Goal: Navigation & Orientation: Find specific page/section

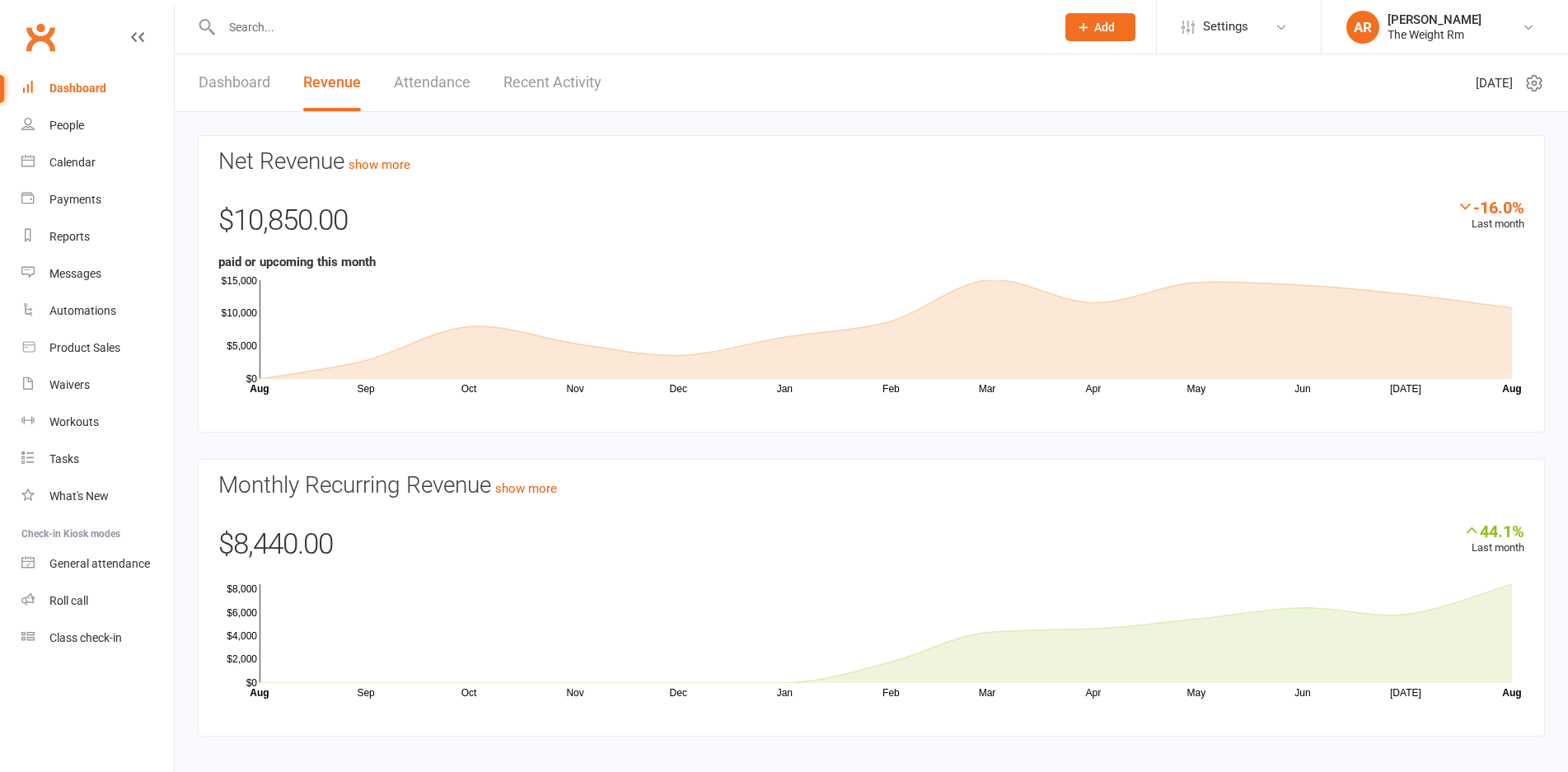
click at [425, 85] on link "Attendance" at bounding box center [432, 83] width 77 height 57
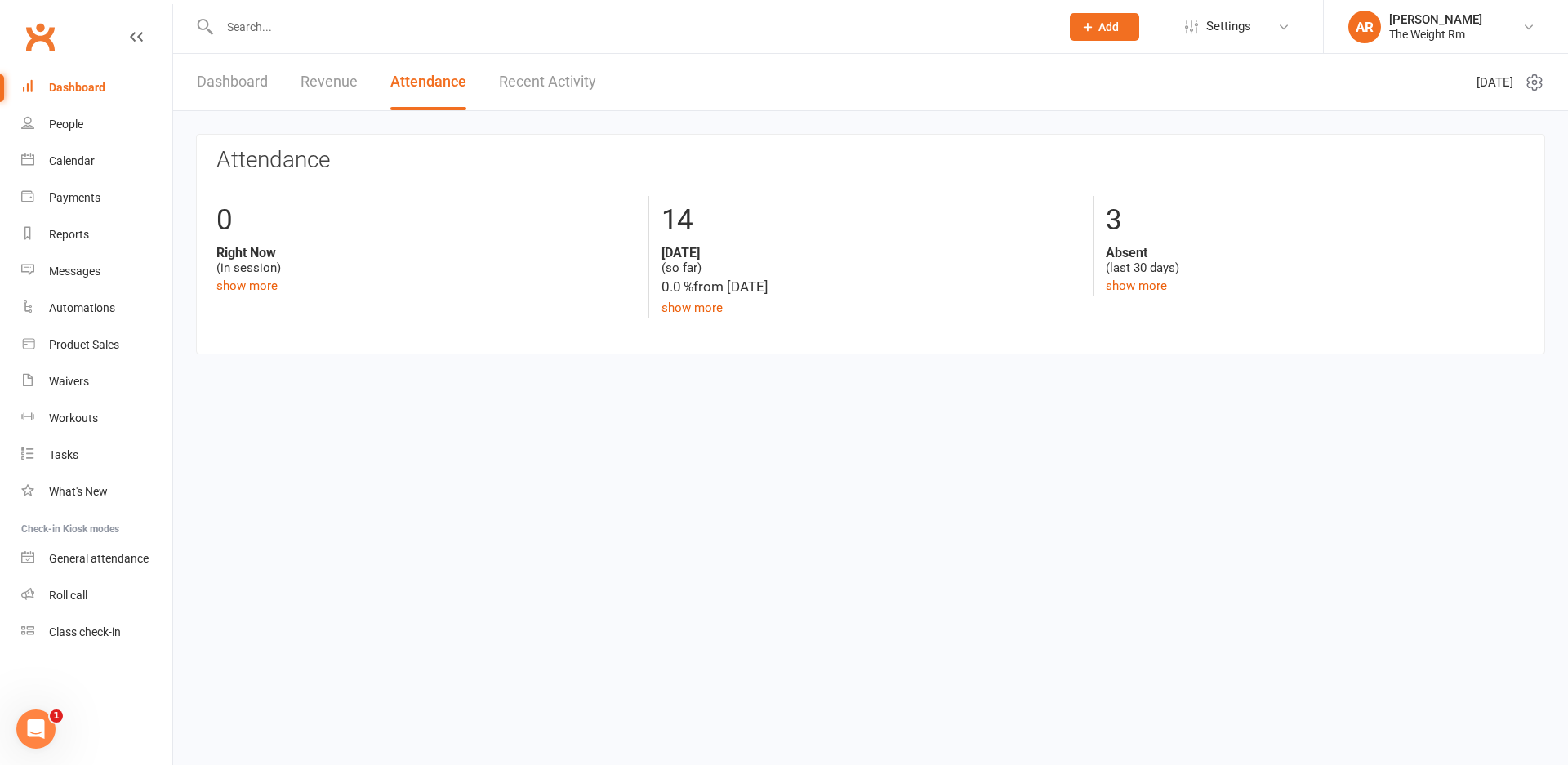
click at [543, 69] on link "Recent Activity" at bounding box center [547, 82] width 97 height 57
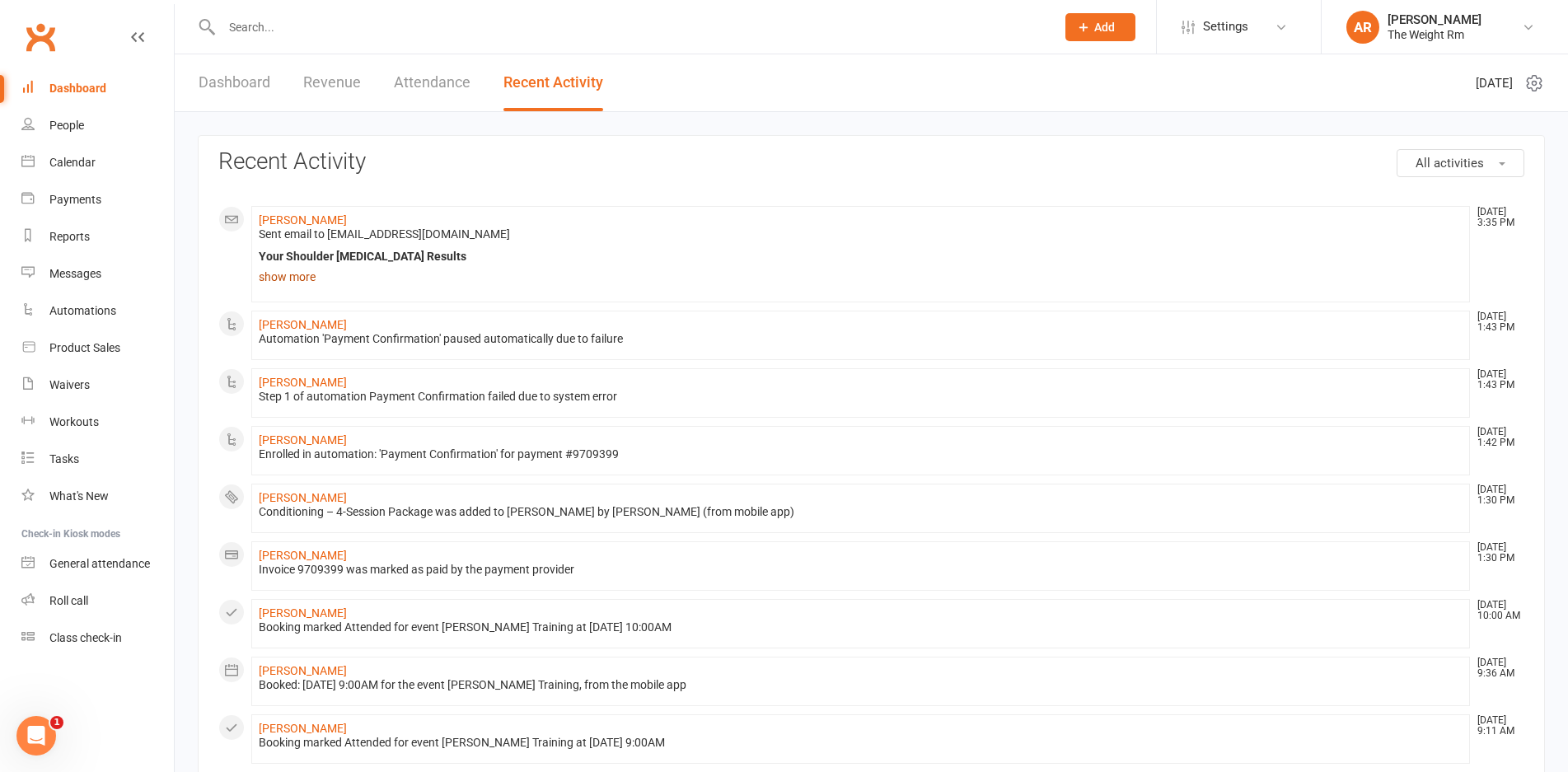
click at [296, 286] on link "show more" at bounding box center [861, 277] width 1204 height 23
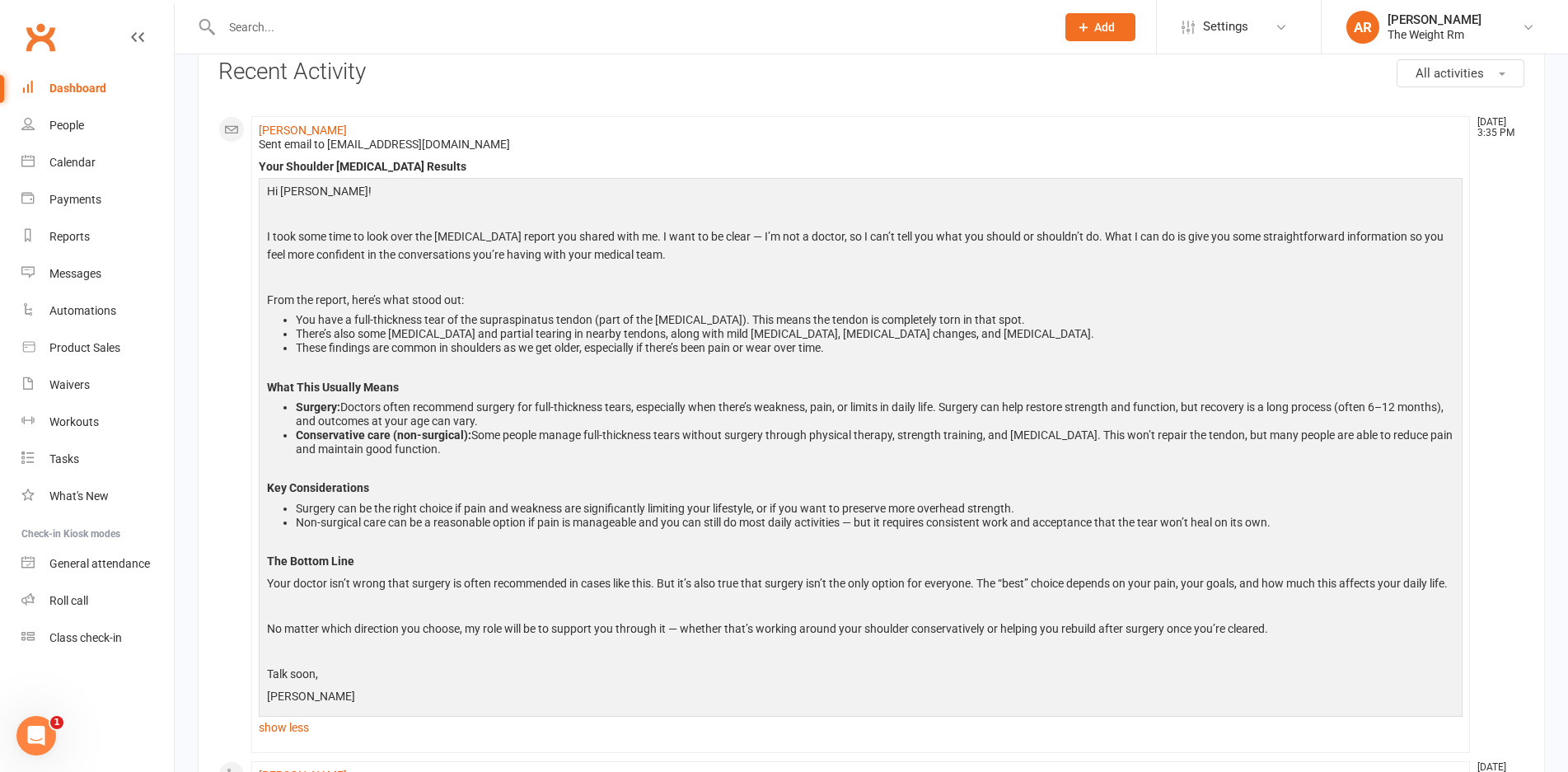
scroll to position [109, 0]
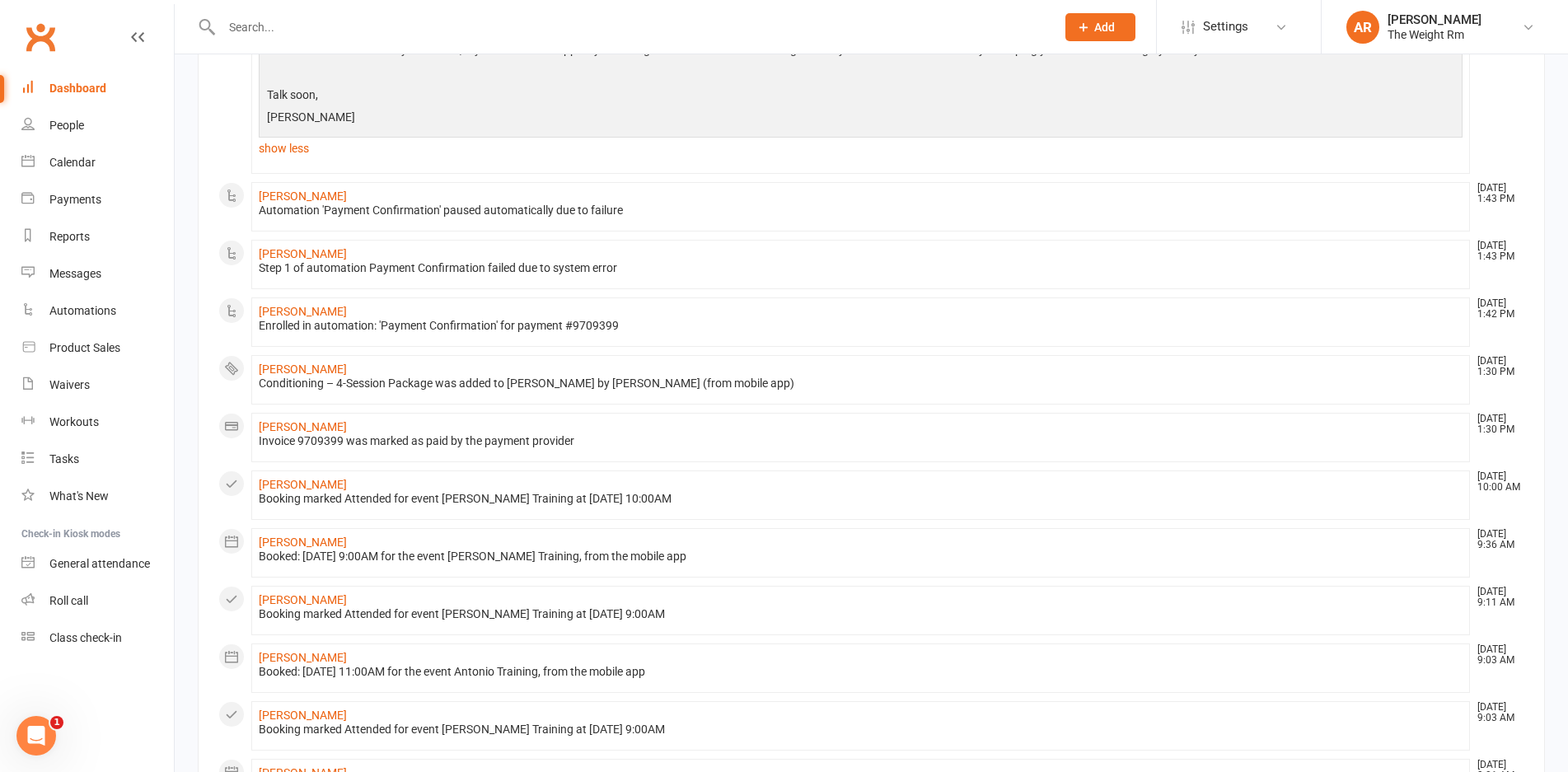
scroll to position [687, 0]
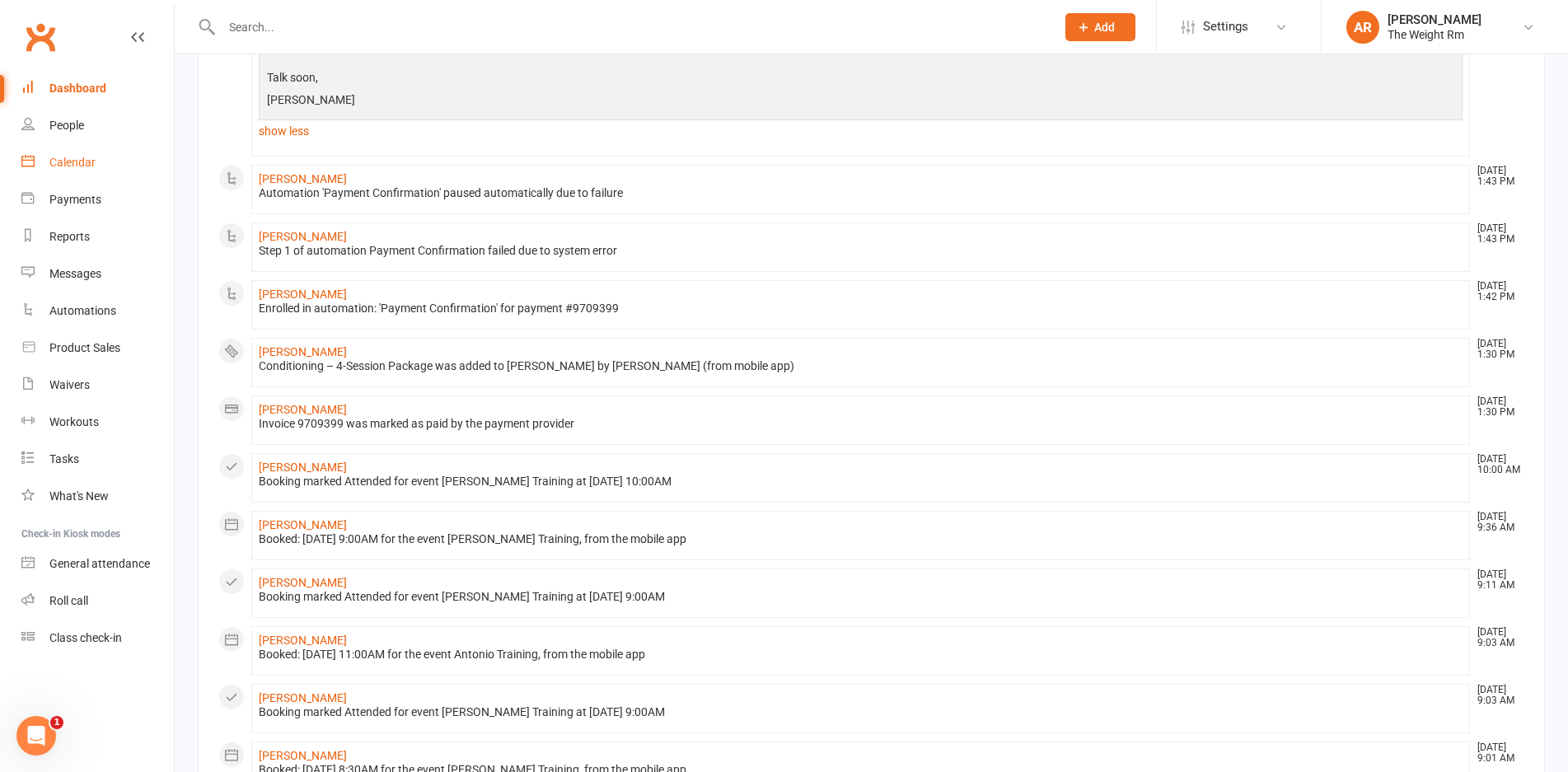
click at [71, 172] on link "Calendar" at bounding box center [97, 163] width 152 height 37
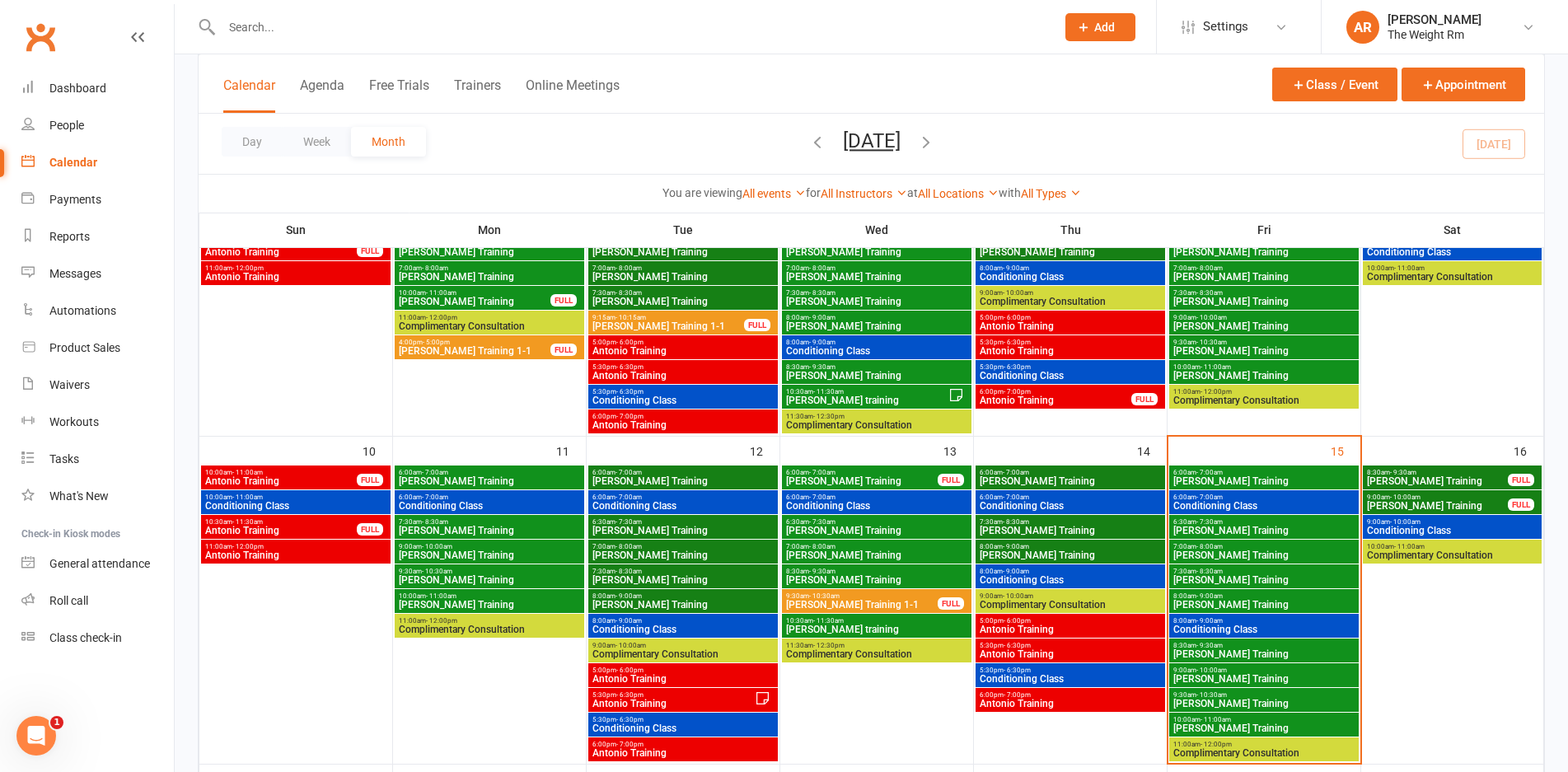
scroll to position [523, 0]
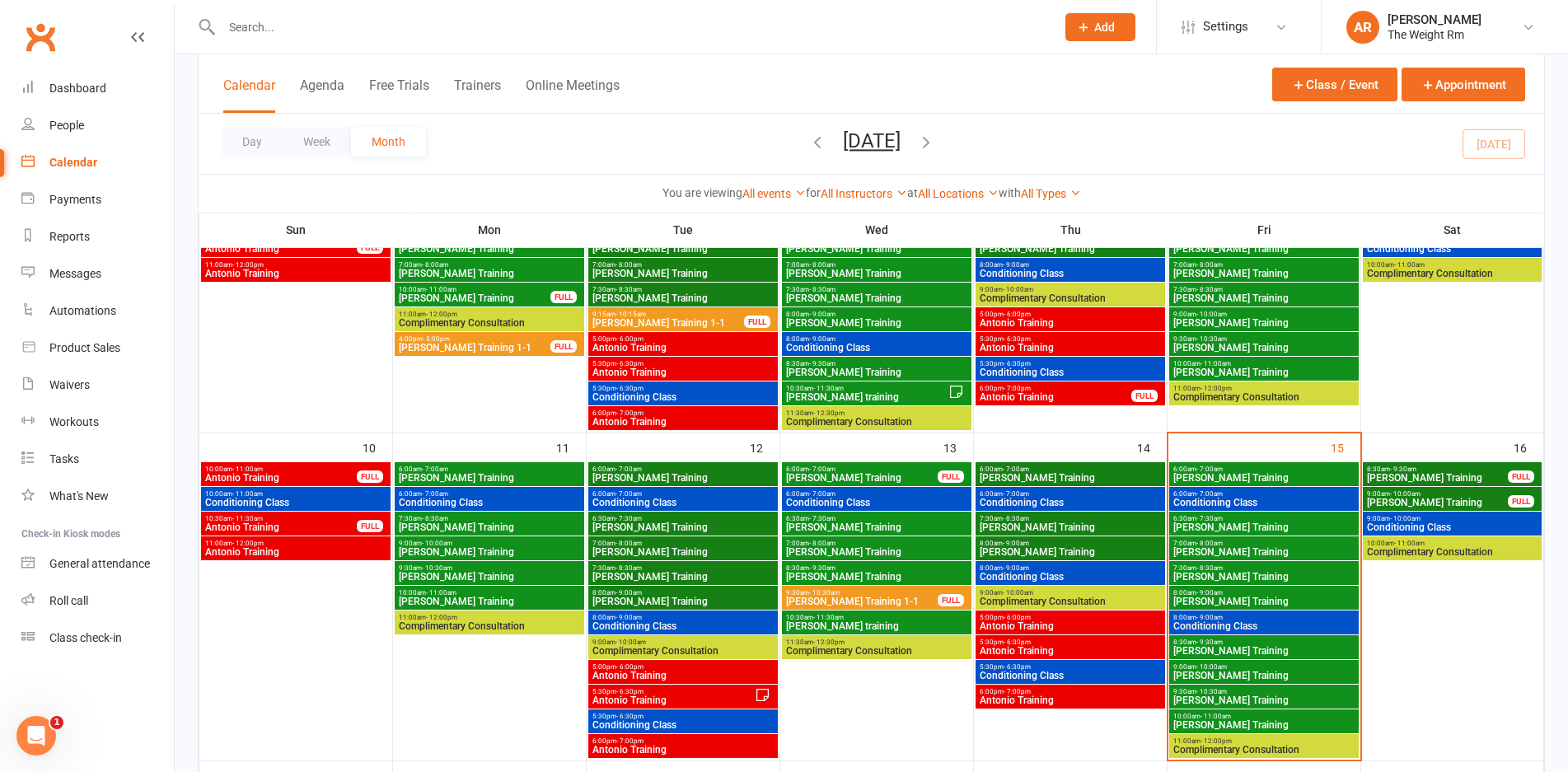
click at [1429, 524] on span "Conditioning Class" at bounding box center [1452, 527] width 172 height 10
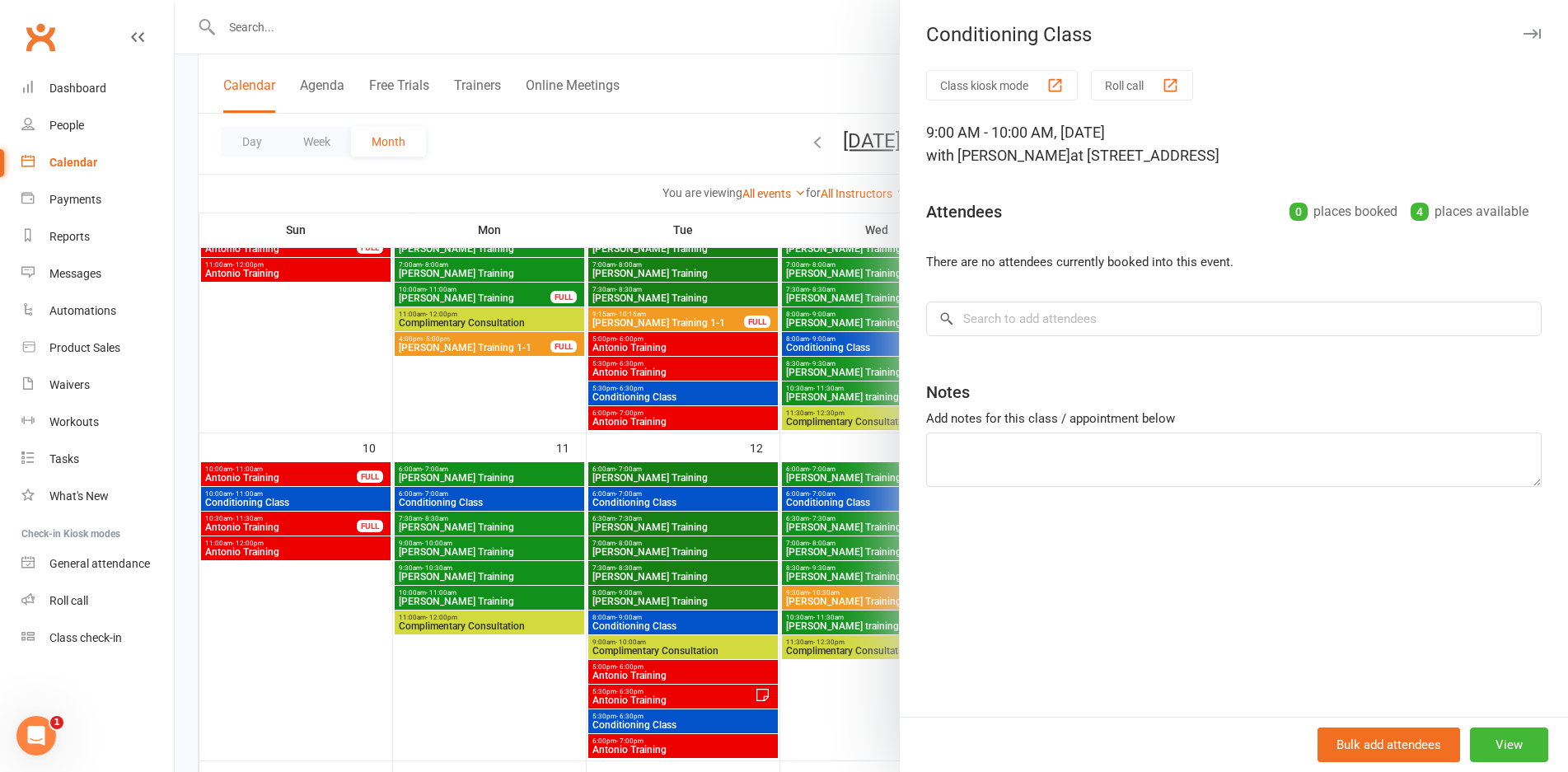
click at [564, 483] on div at bounding box center [871, 386] width 1393 height 772
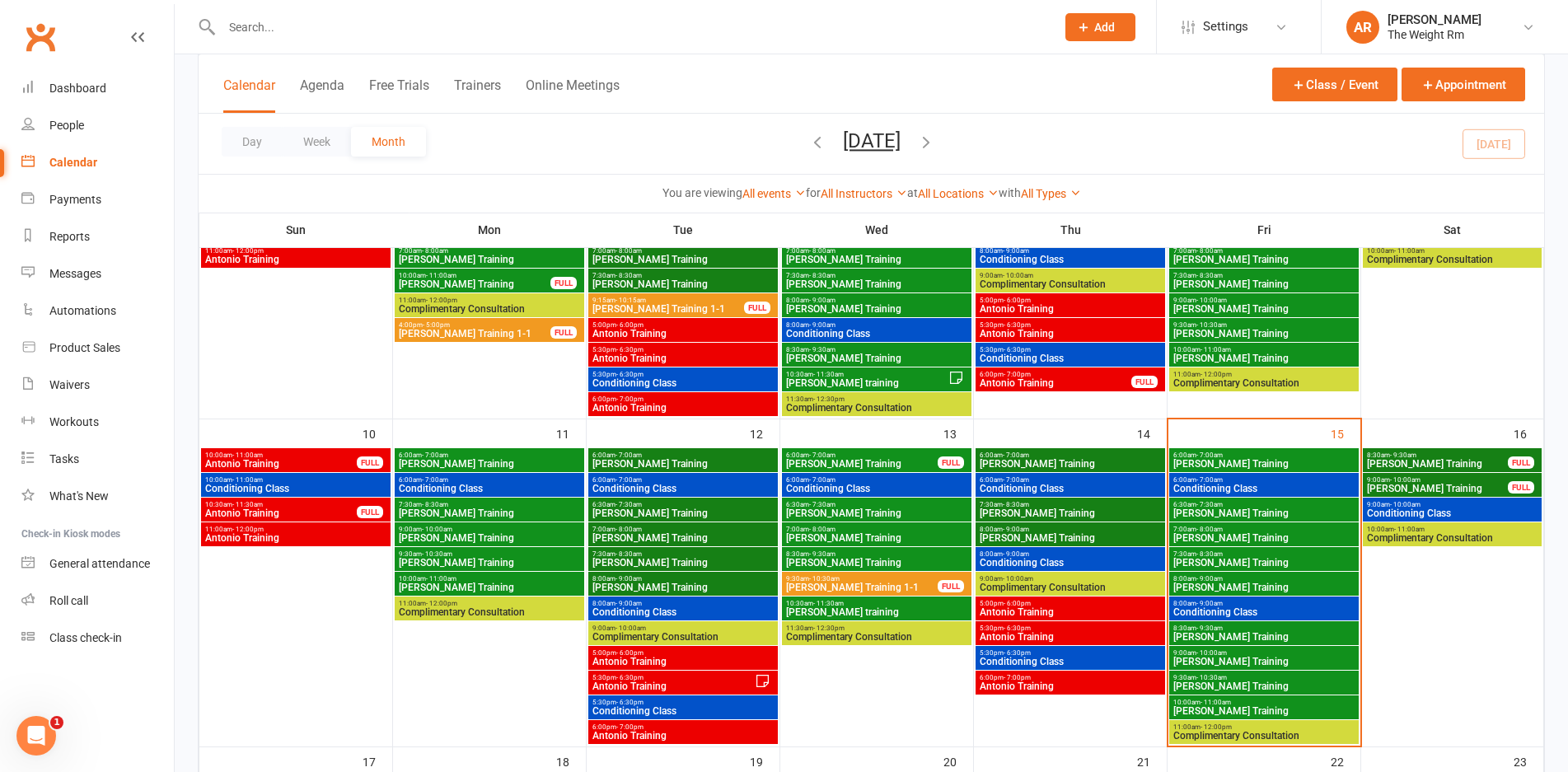
scroll to position [550, 0]
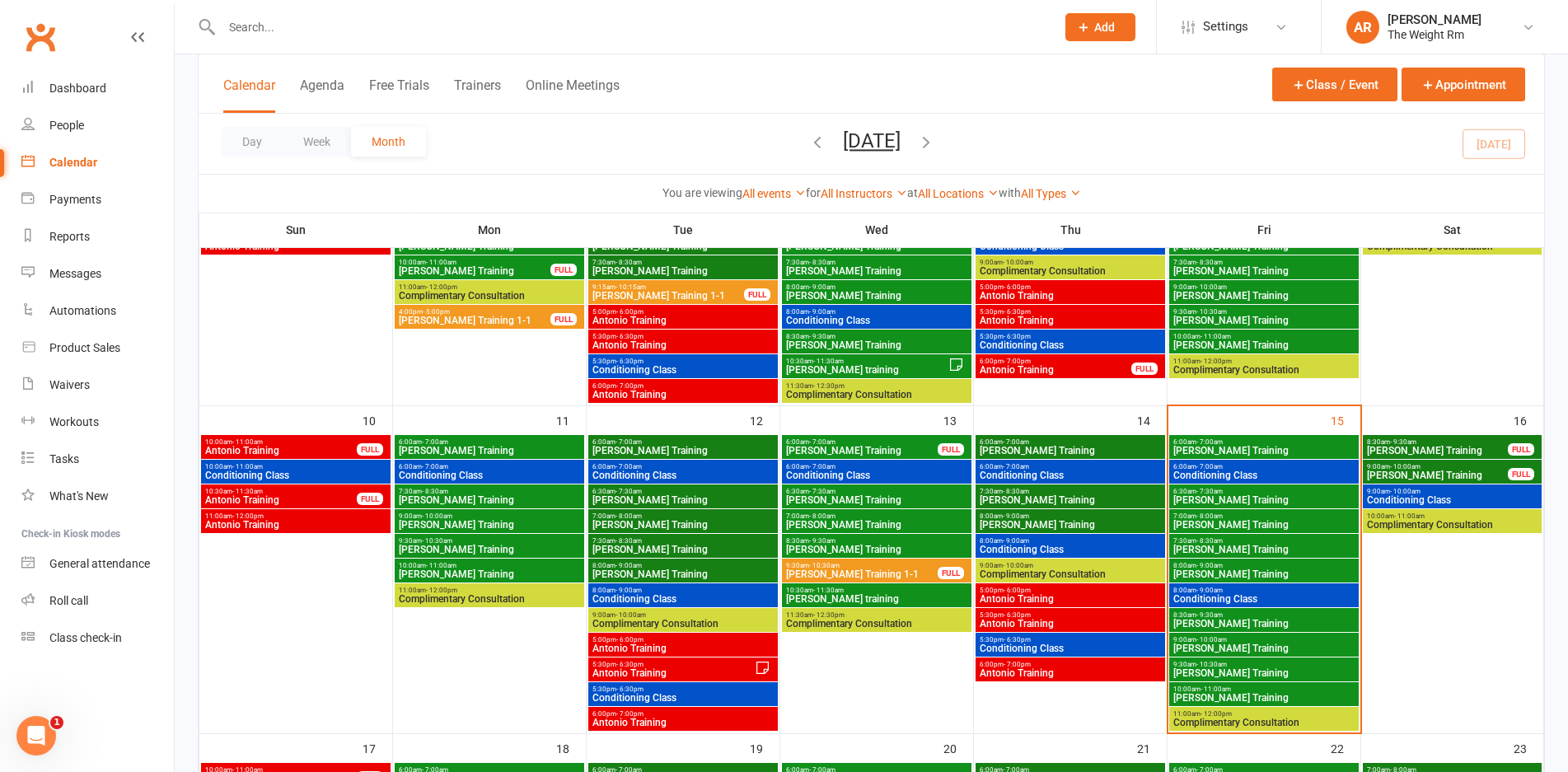
click at [1455, 446] on span "[PERSON_NAME] Training" at bounding box center [1438, 450] width 143 height 10
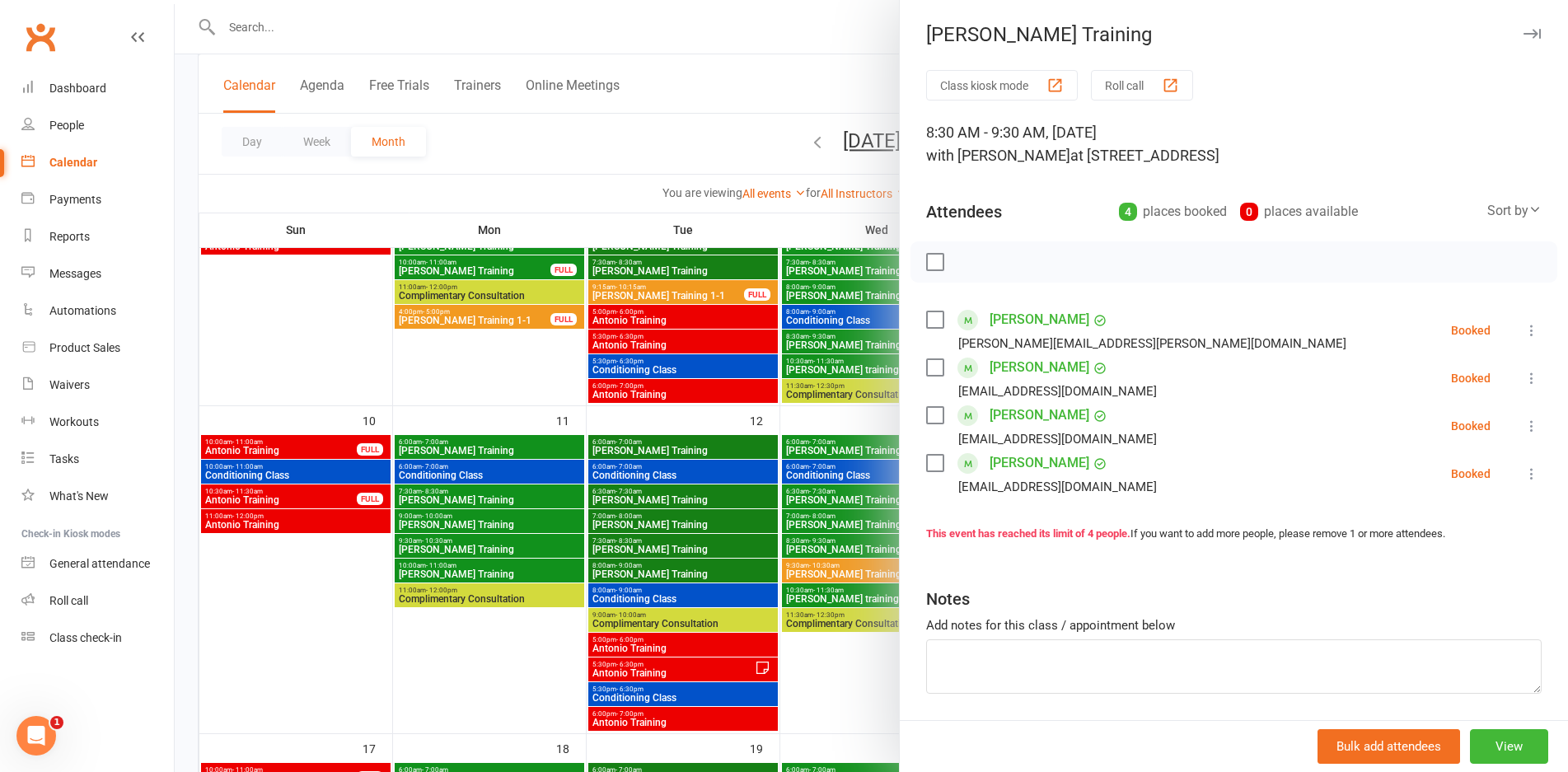
click at [825, 490] on div at bounding box center [871, 386] width 1393 height 772
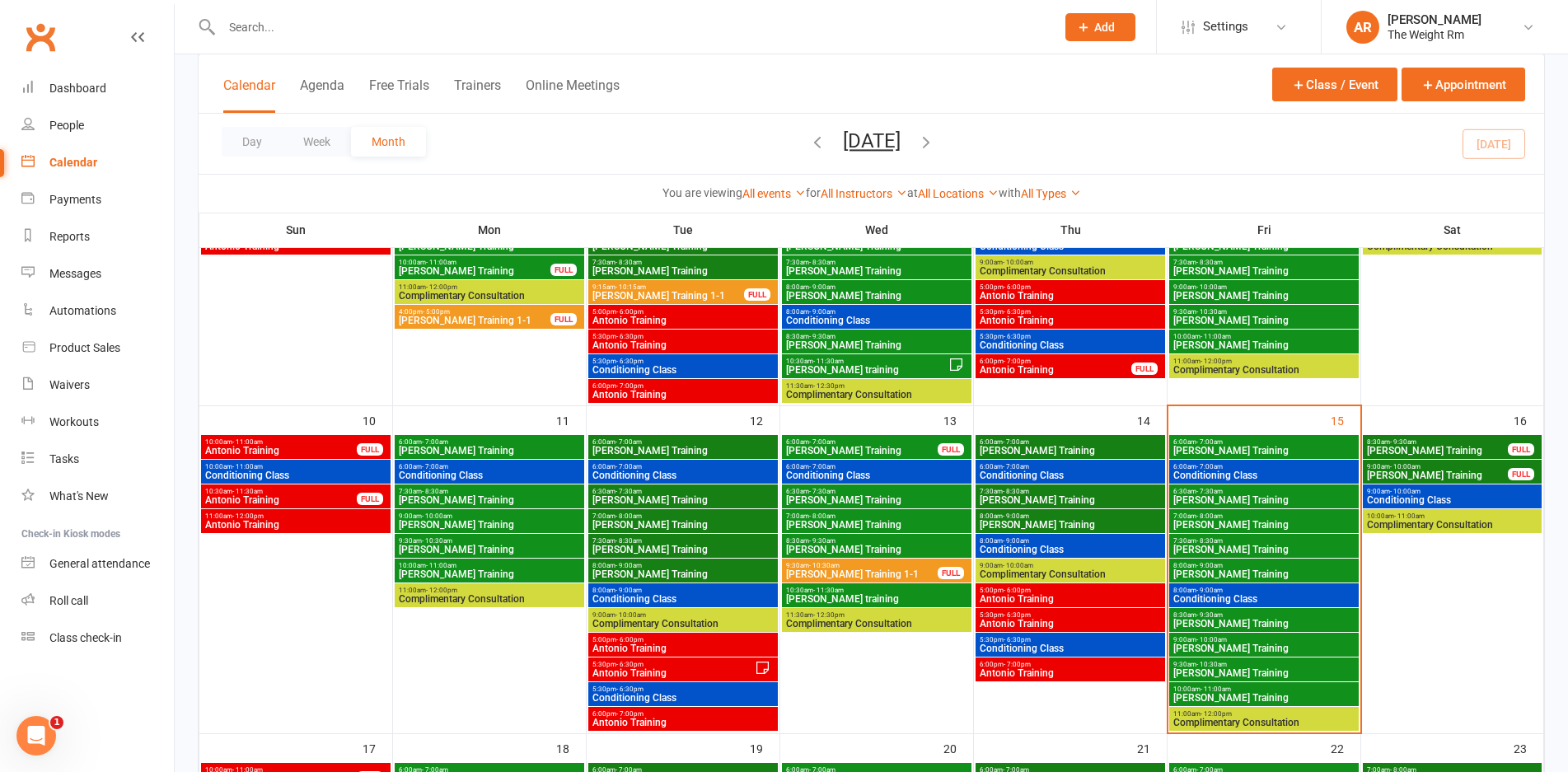
click at [1403, 476] on span "[PERSON_NAME] Training" at bounding box center [1438, 475] width 143 height 10
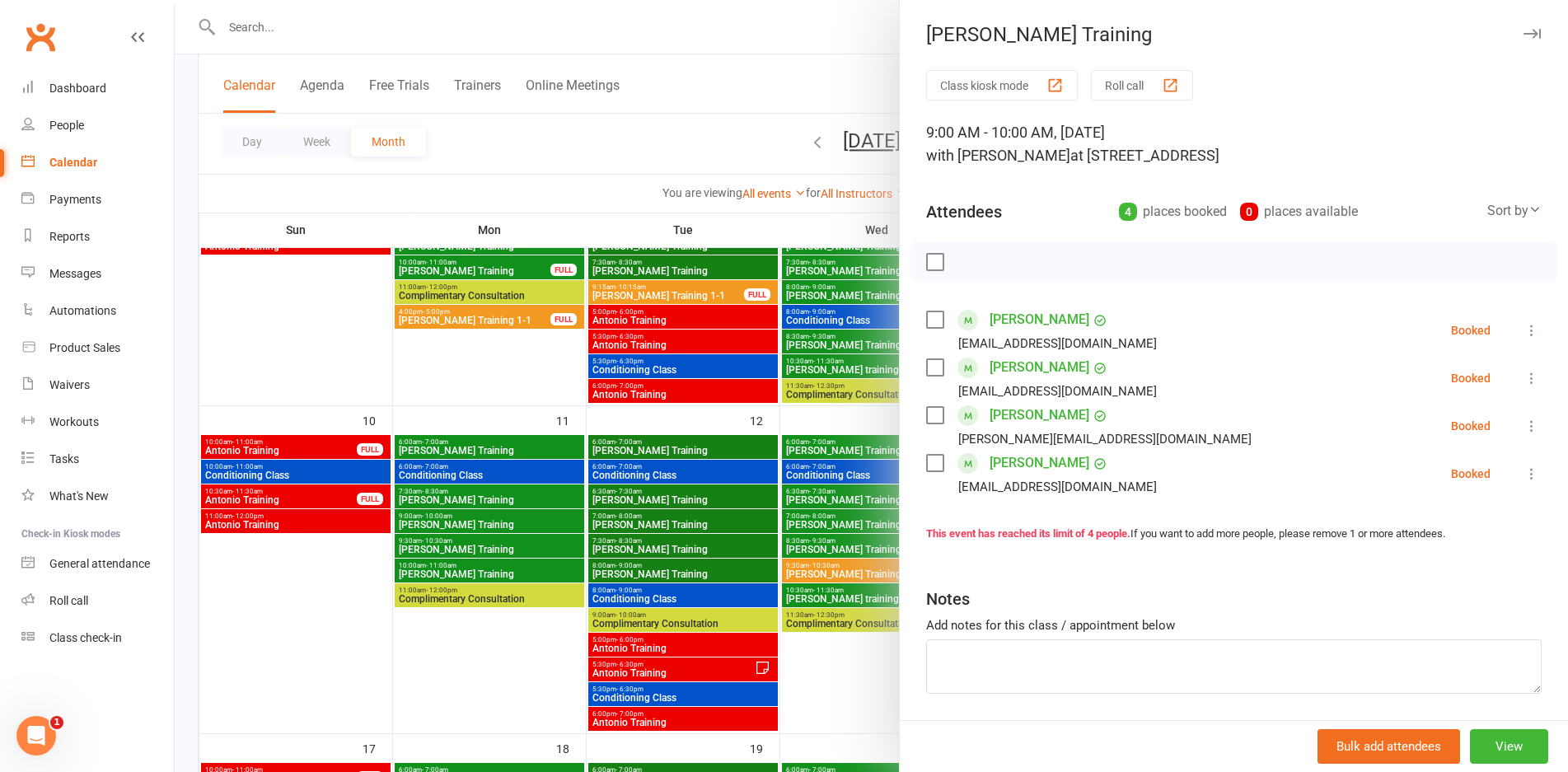
click at [769, 521] on div at bounding box center [871, 386] width 1393 height 772
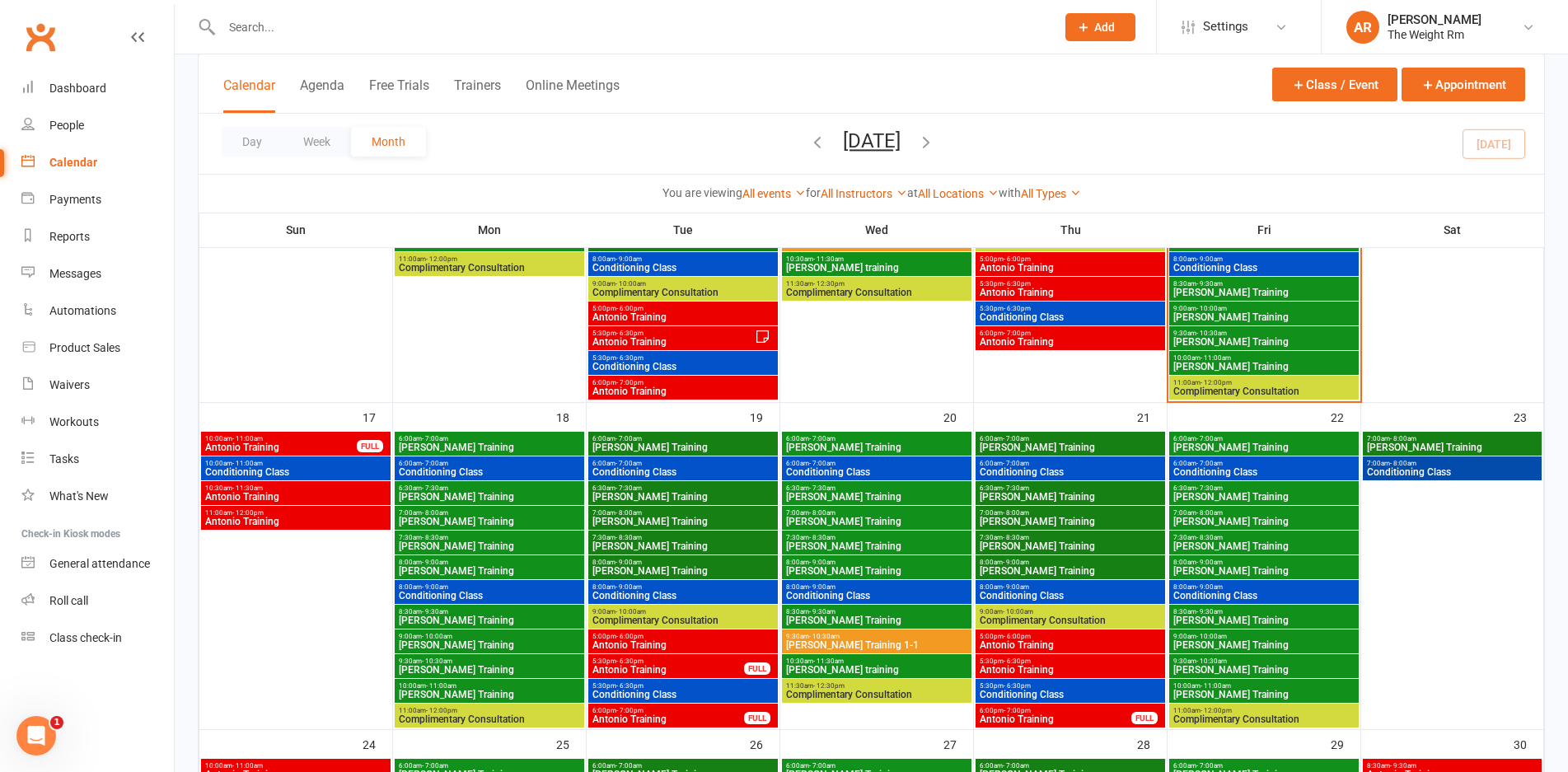
scroll to position [906, 0]
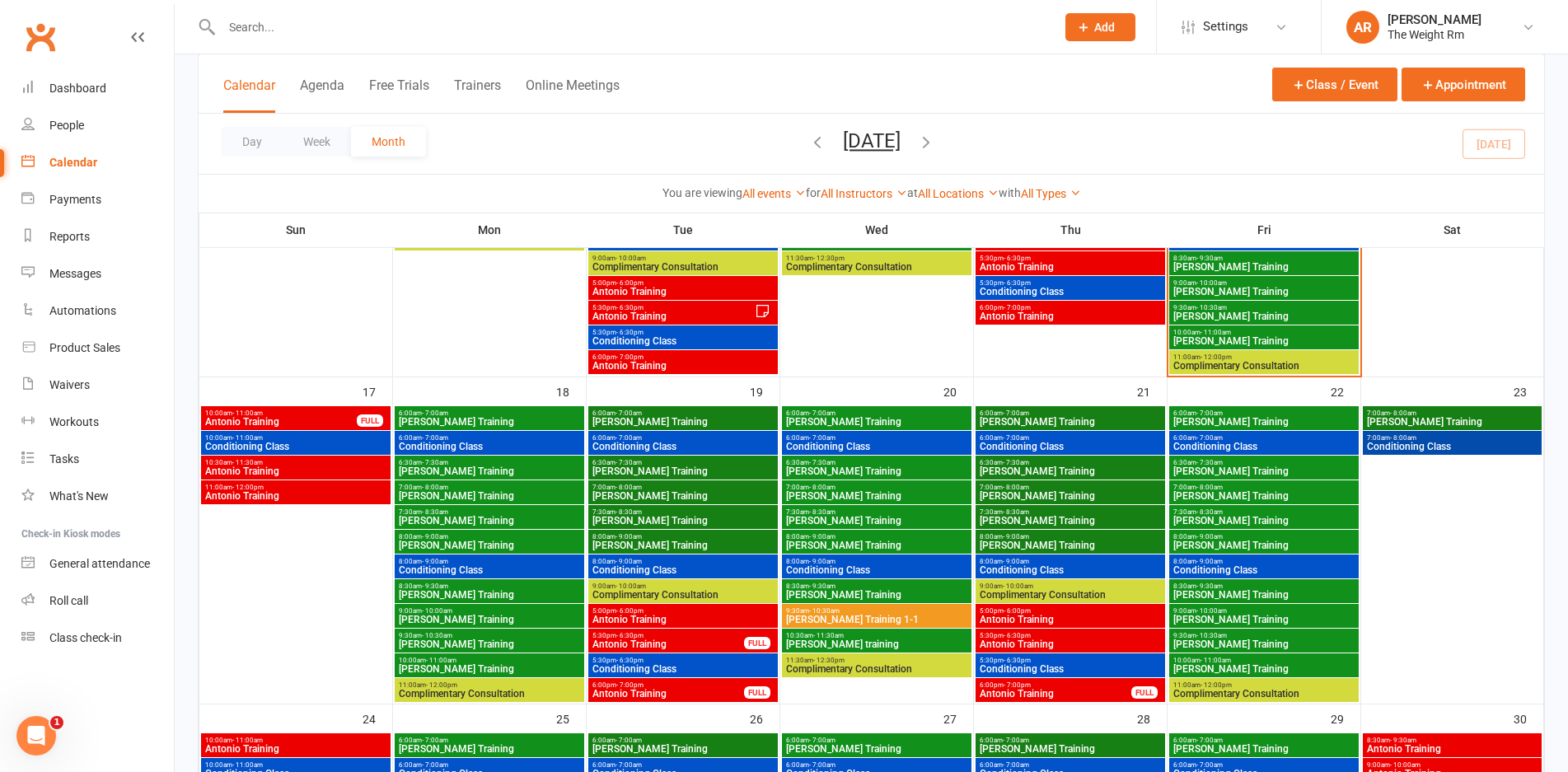
click at [322, 423] on span "Antonio Training" at bounding box center [281, 421] width 153 height 10
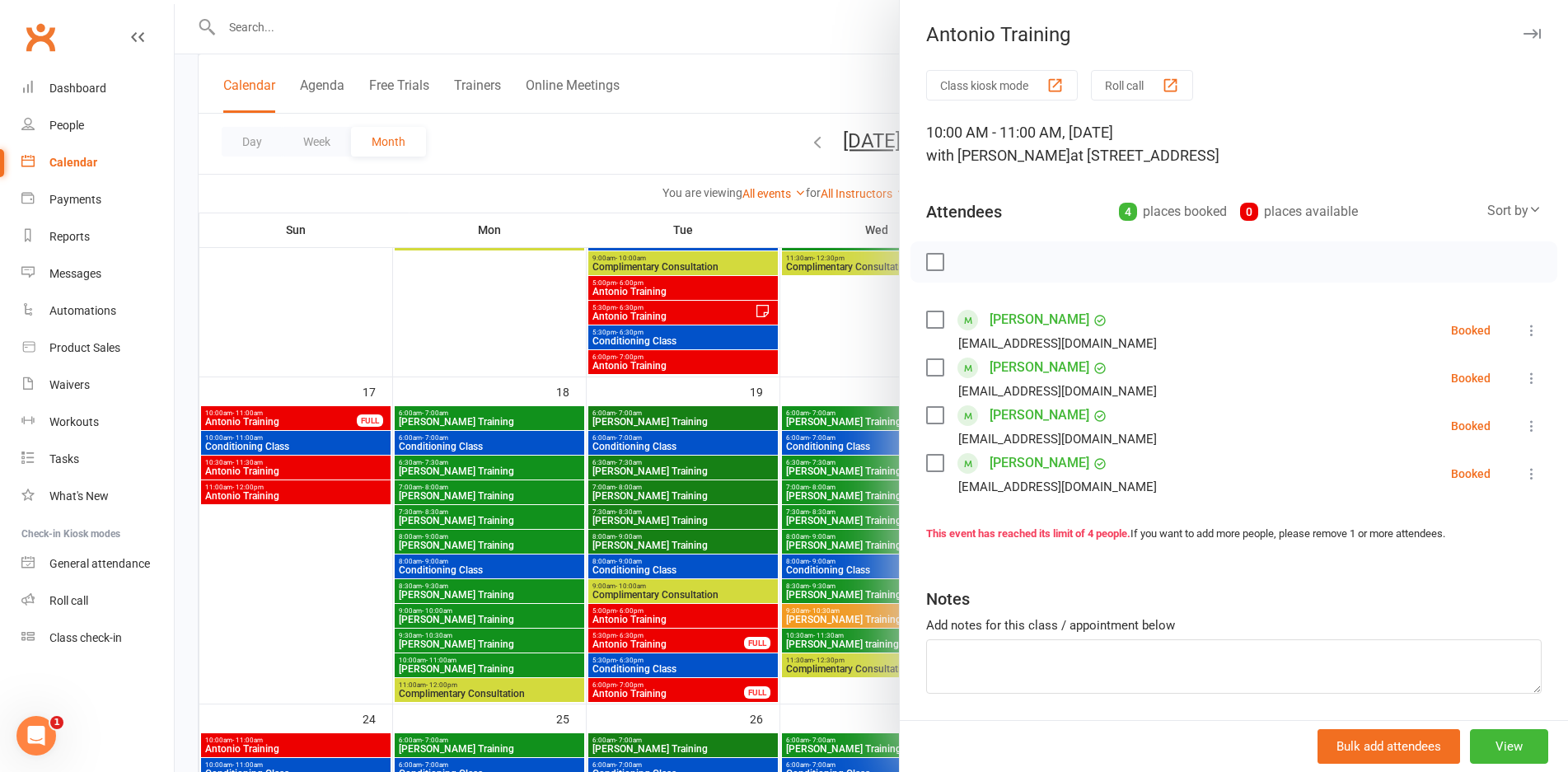
click at [324, 419] on div at bounding box center [871, 386] width 1393 height 772
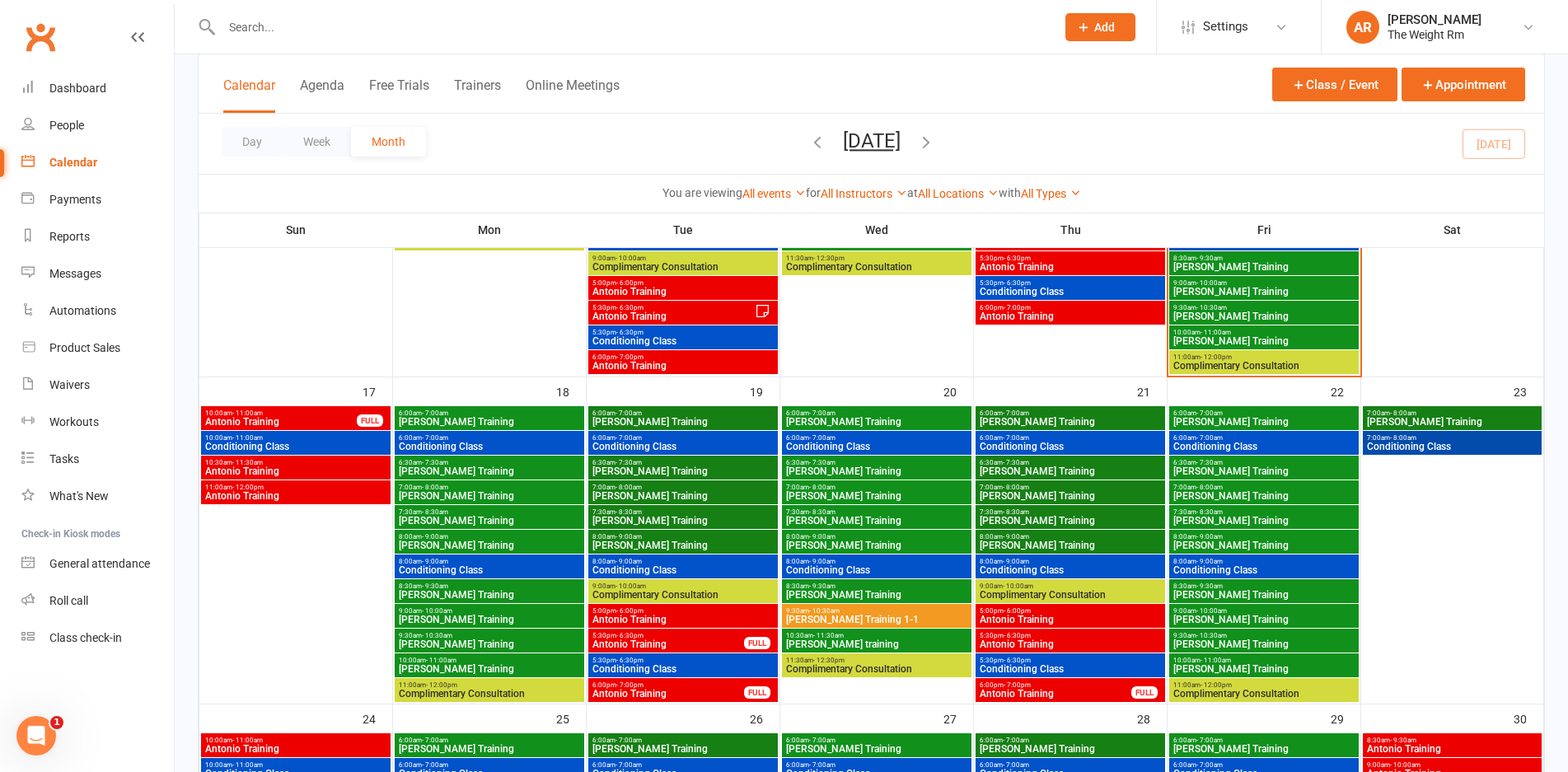
click at [330, 444] on span "Conditioning Class" at bounding box center [296, 446] width 183 height 10
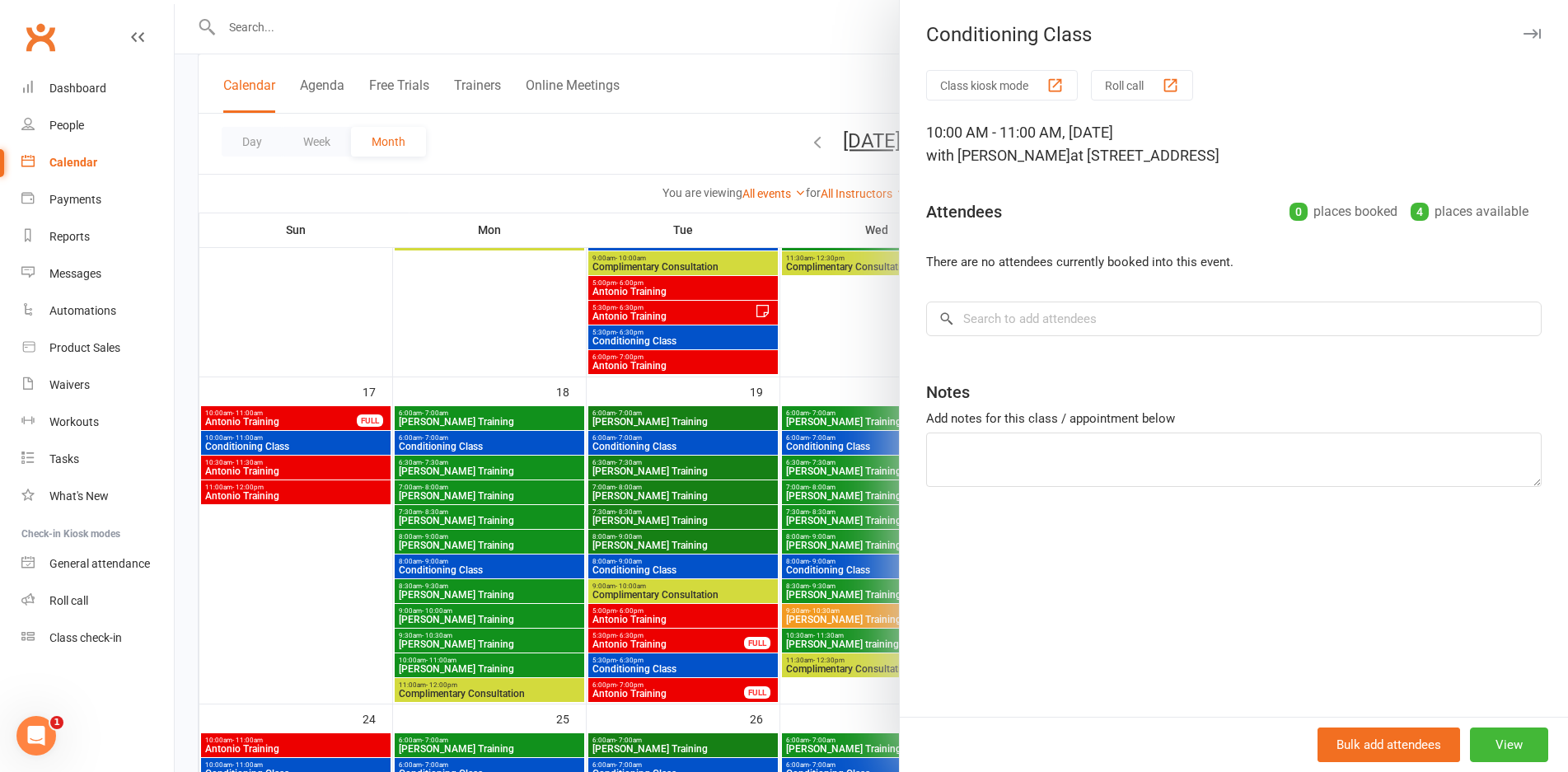
click at [330, 444] on div at bounding box center [871, 386] width 1393 height 772
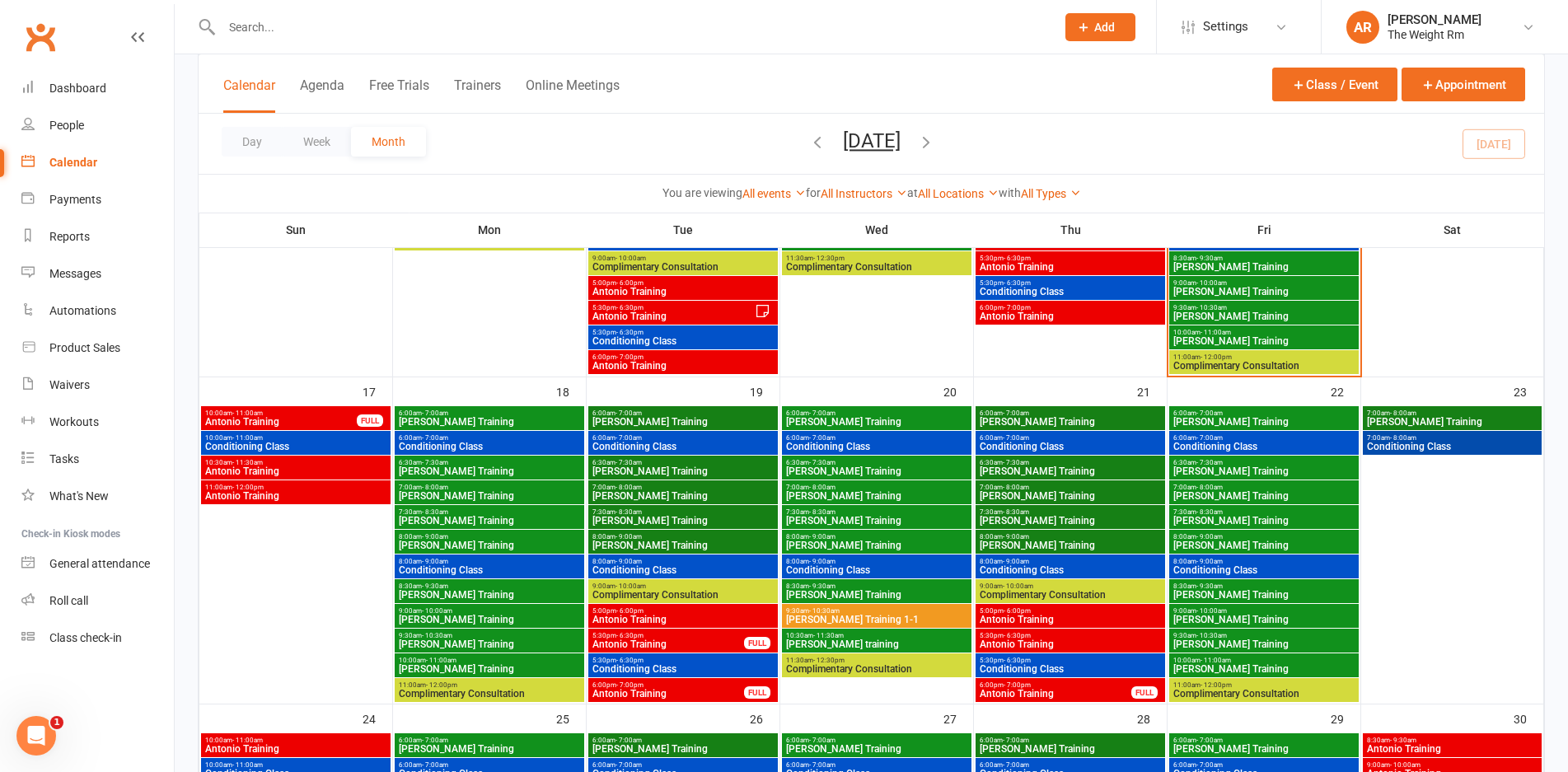
click at [324, 471] on span "Antonio Training" at bounding box center [296, 471] width 183 height 10
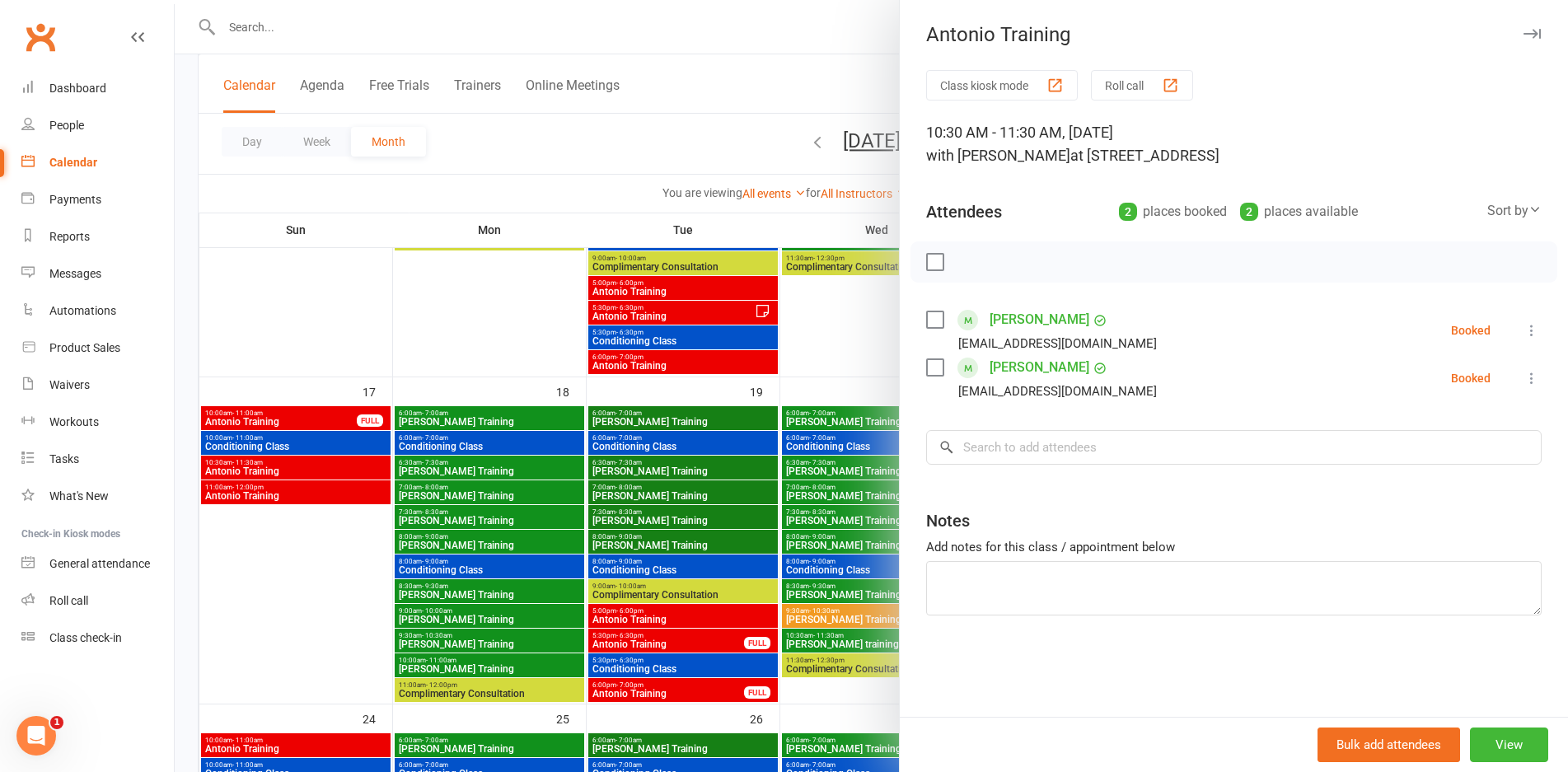
click at [324, 471] on div at bounding box center [871, 386] width 1393 height 772
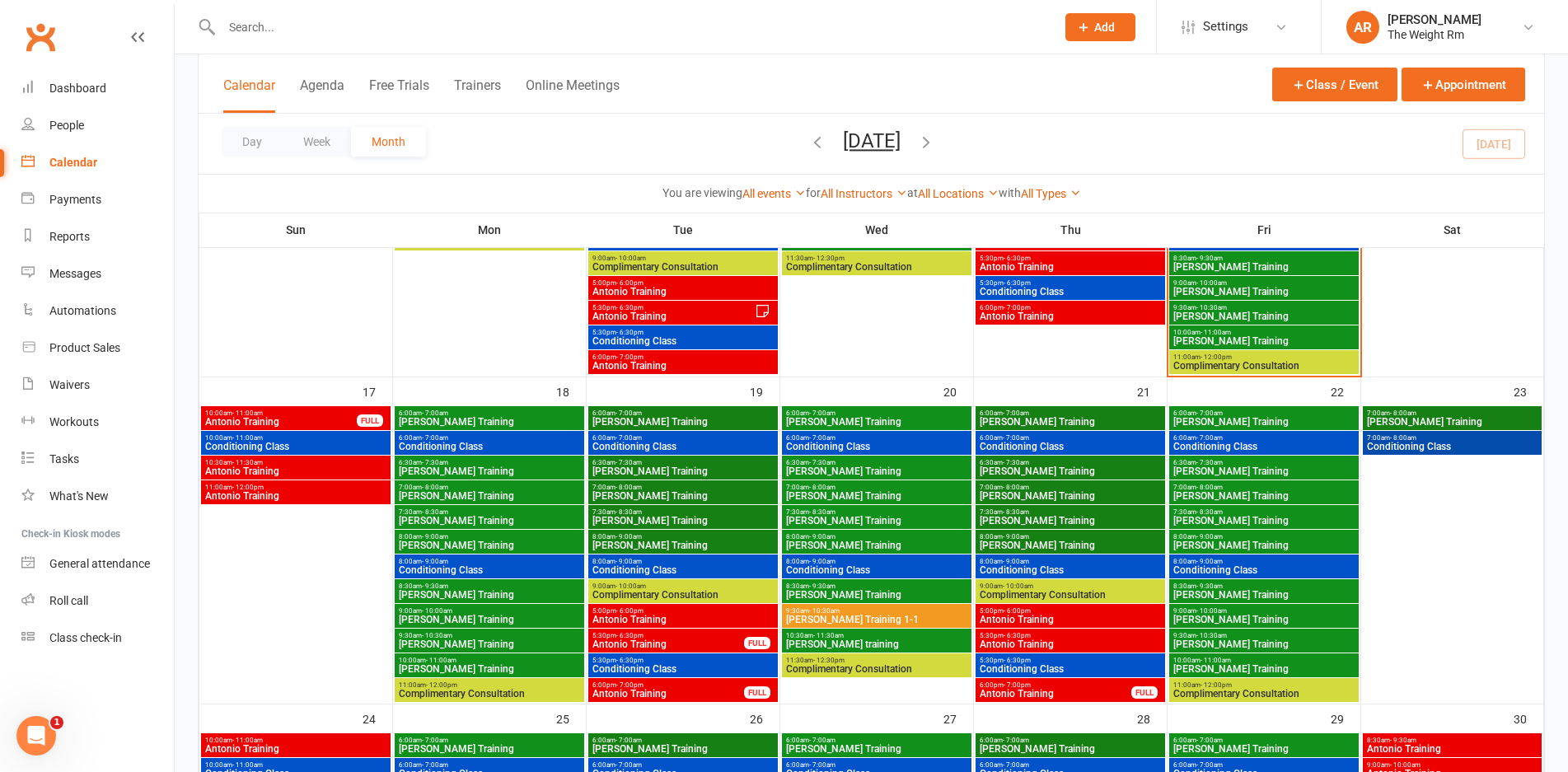
click at [323, 491] on span "Antonio Training" at bounding box center [296, 495] width 183 height 10
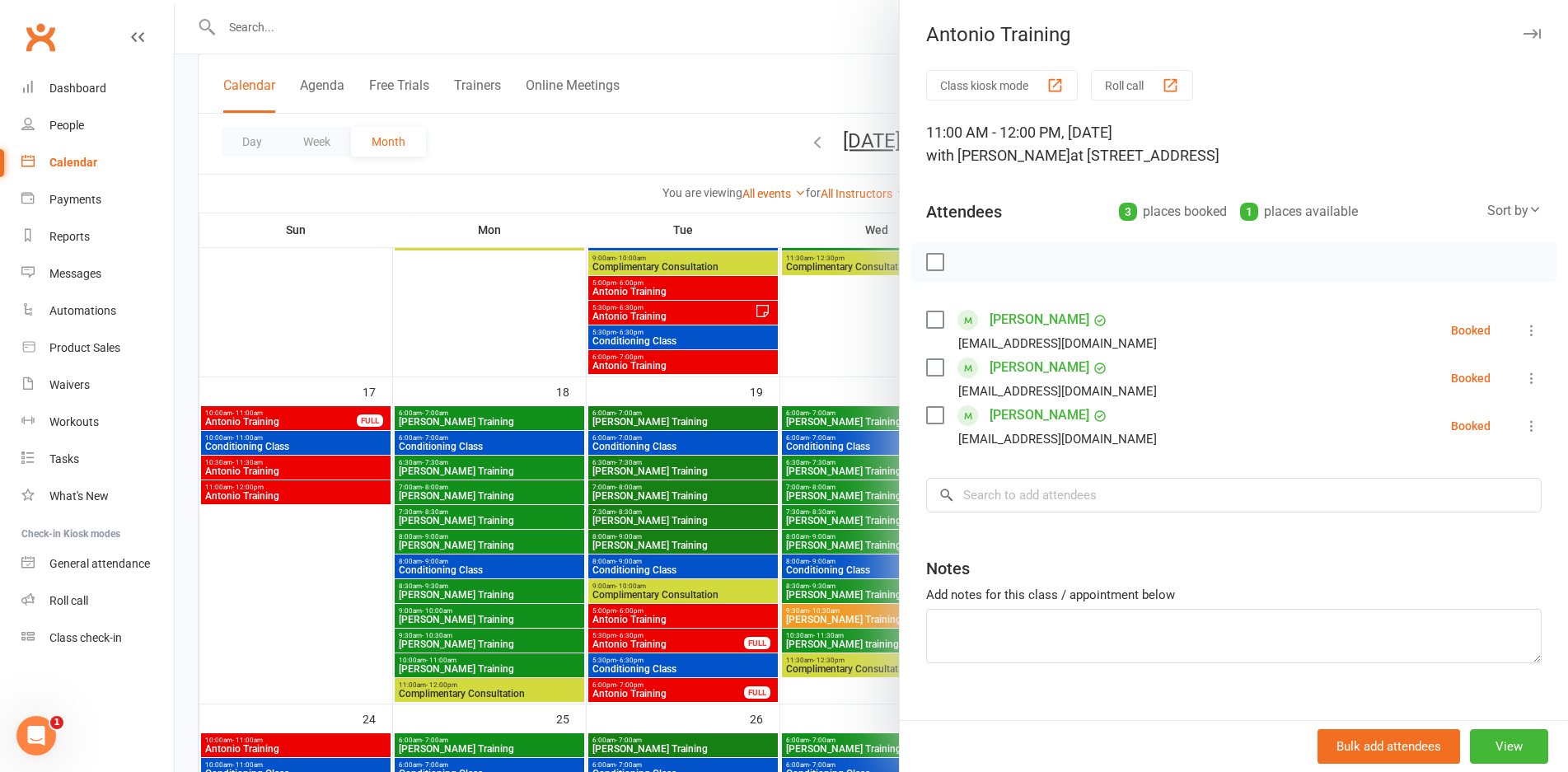
click at [323, 490] on div at bounding box center [871, 386] width 1393 height 772
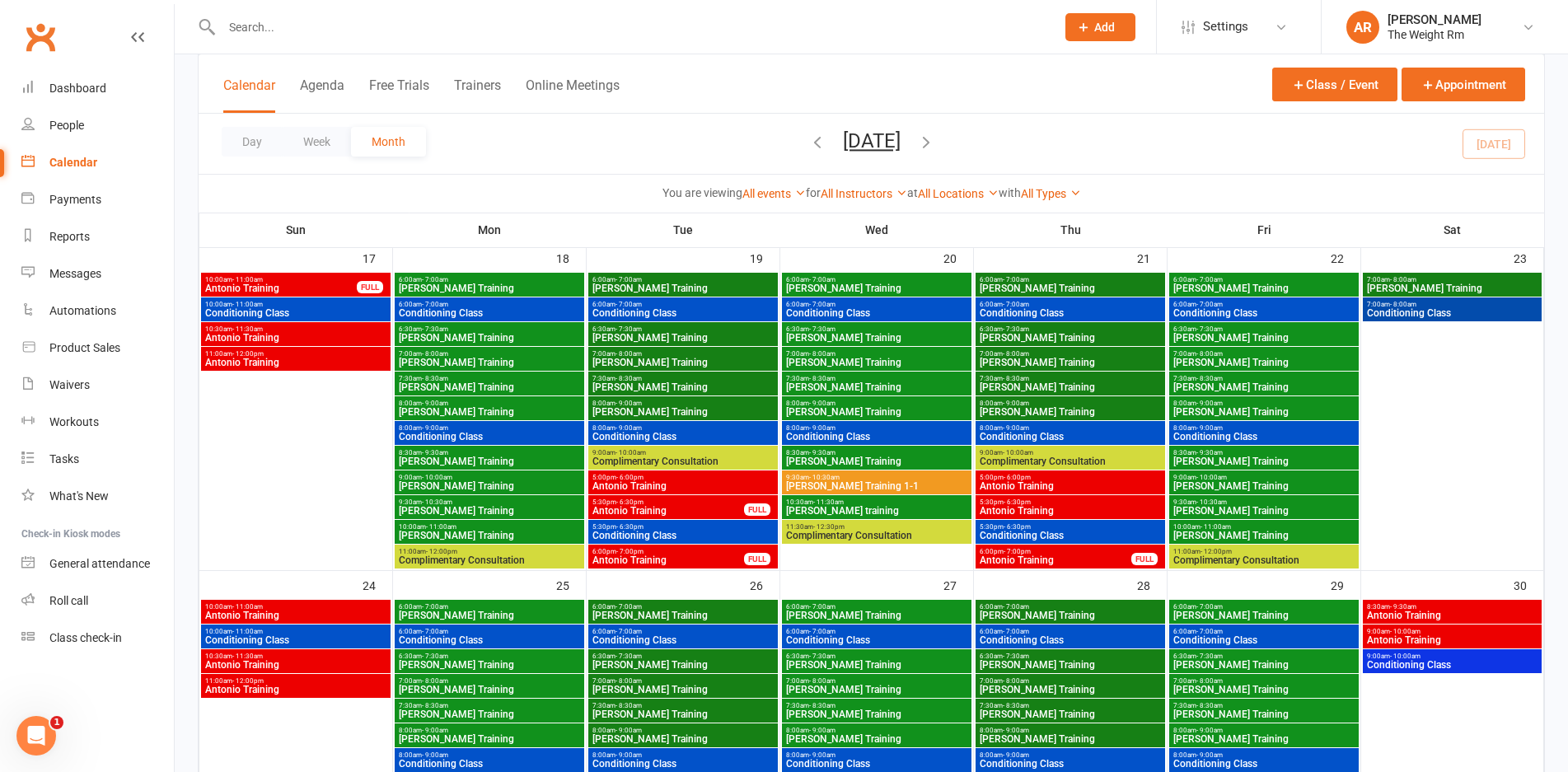
scroll to position [1099, 0]
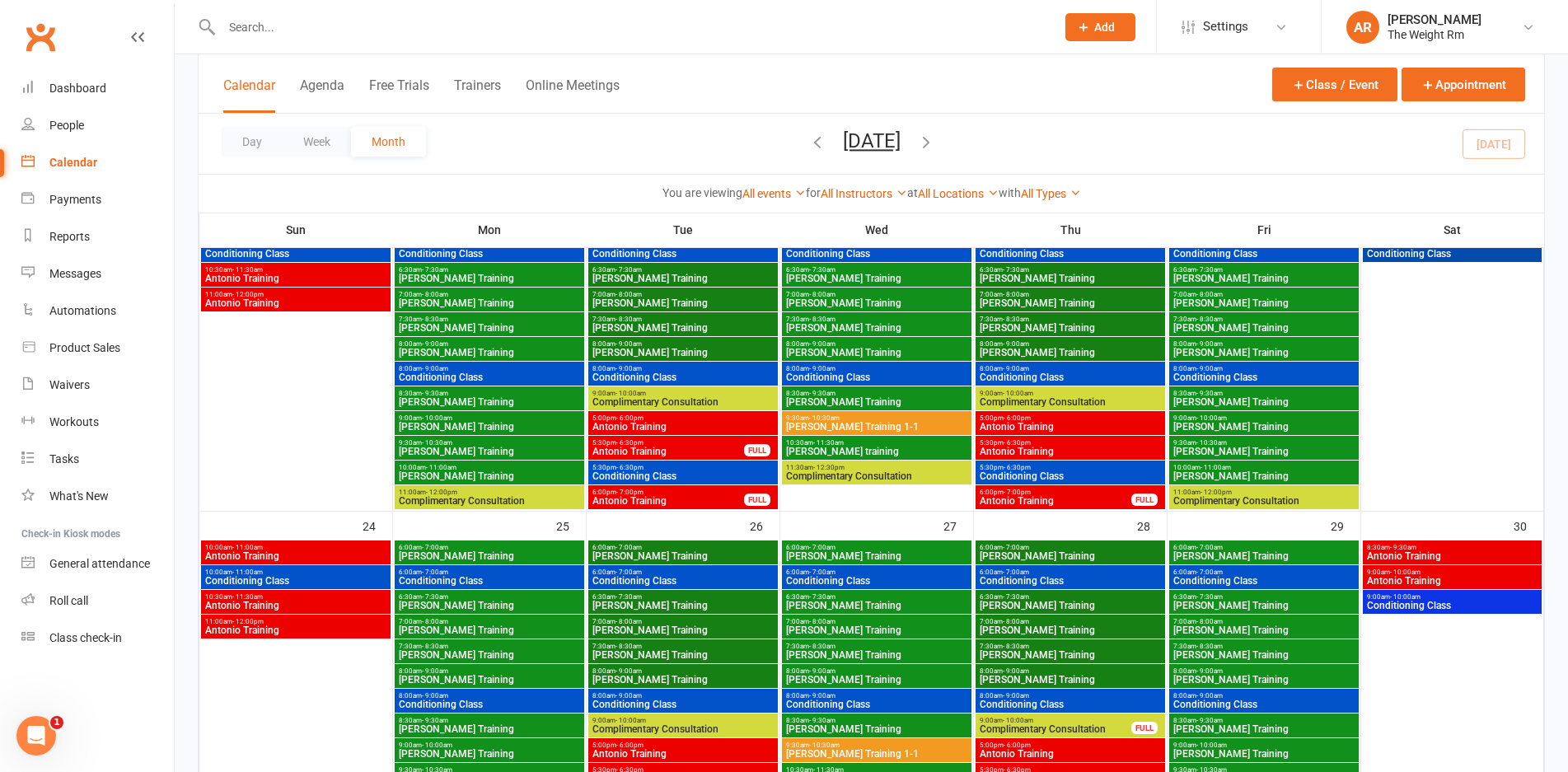
click at [1020, 449] on span "Antonio Training" at bounding box center [1071, 451] width 183 height 10
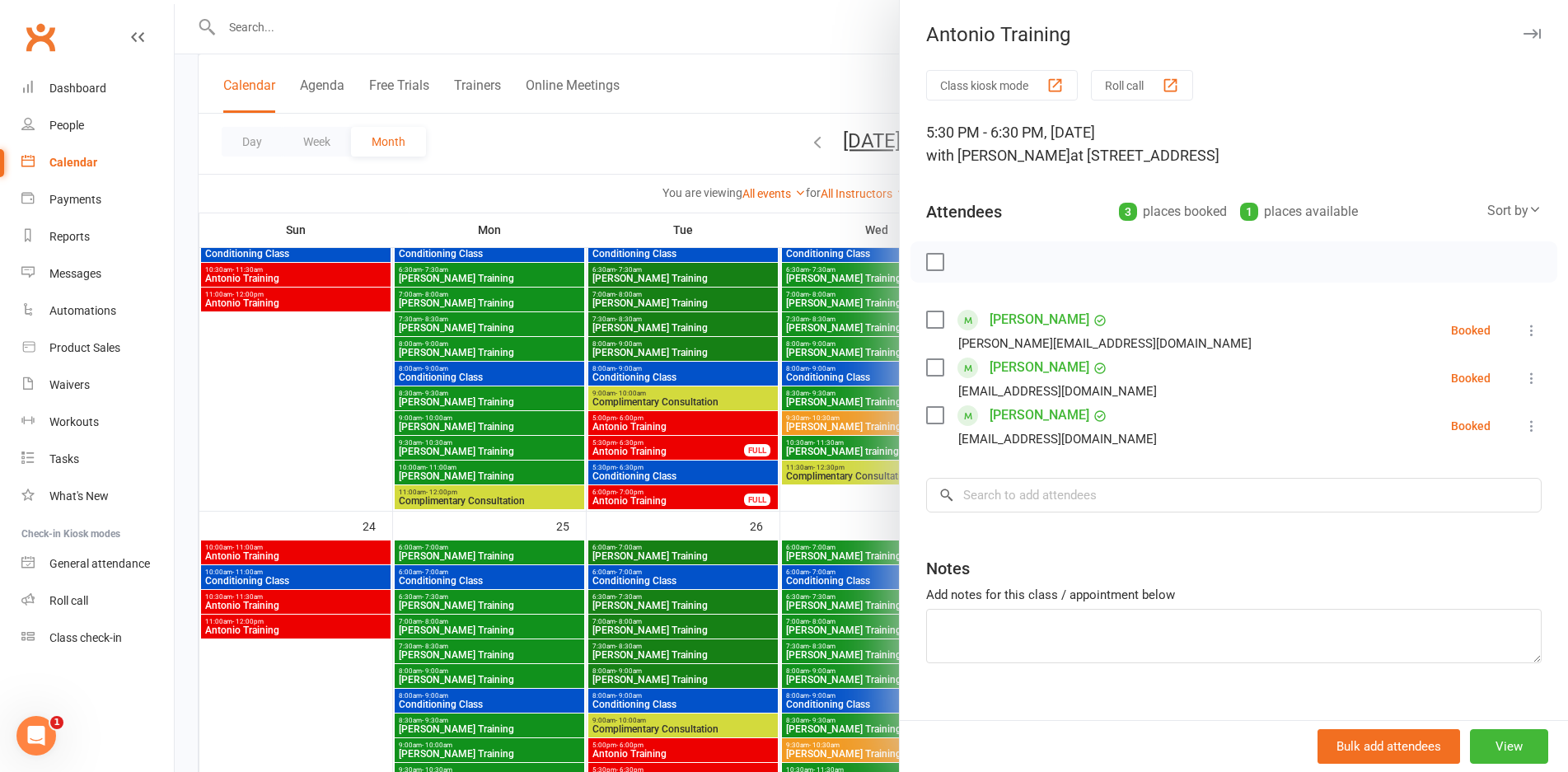
click at [751, 377] on div at bounding box center [871, 386] width 1393 height 772
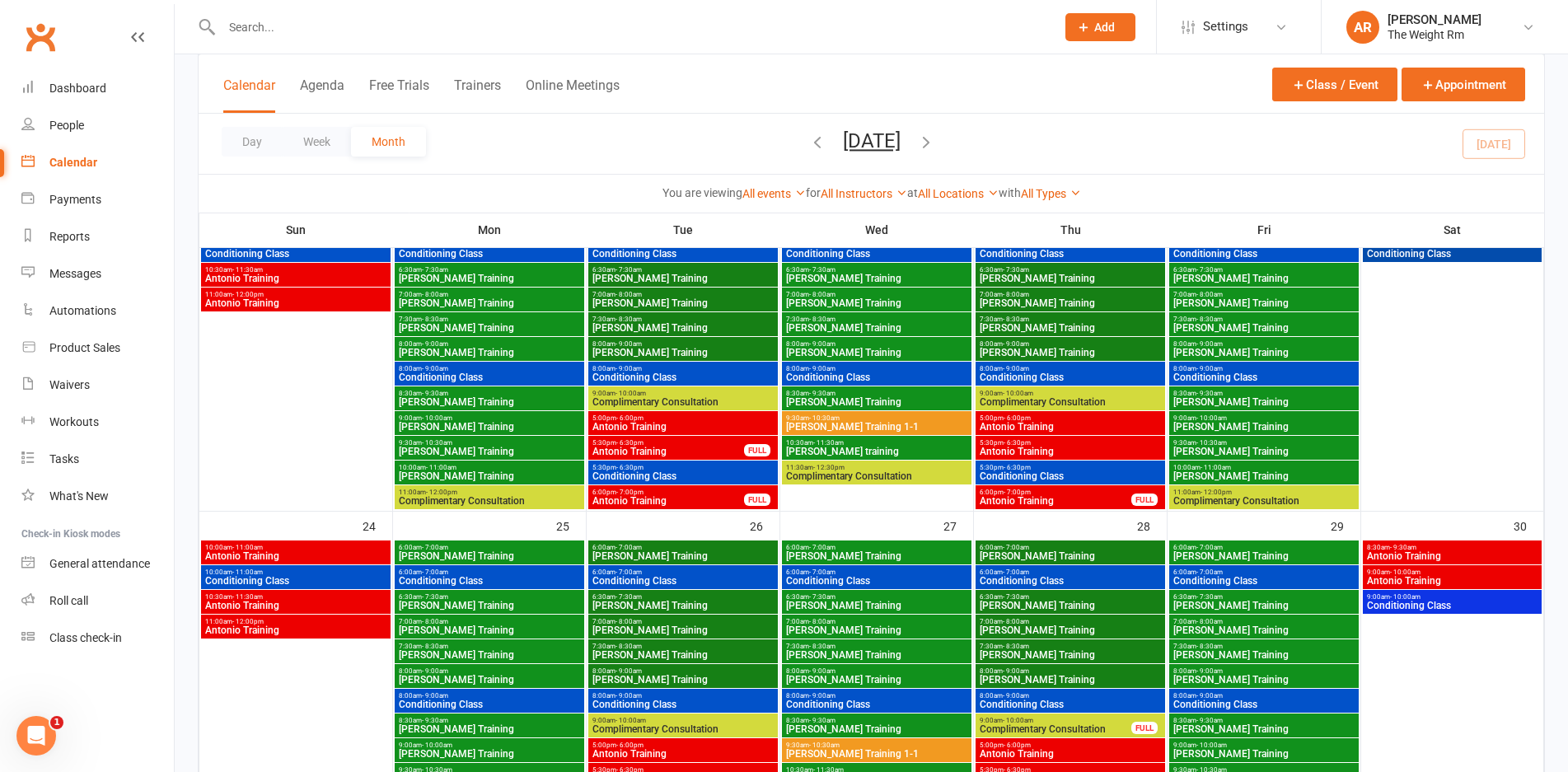
click at [749, 427] on span "Antonio Training" at bounding box center [683, 427] width 183 height 10
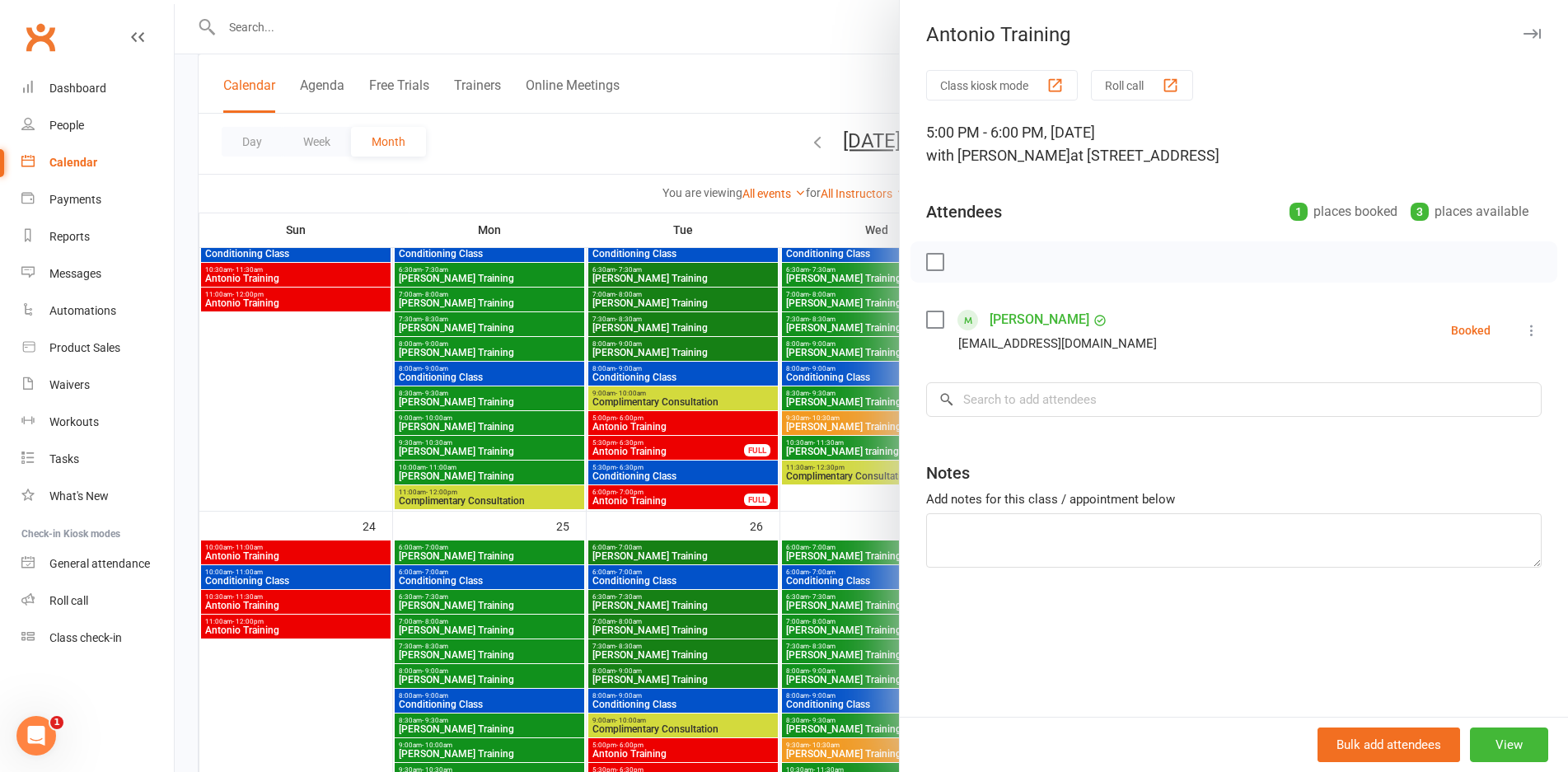
click at [749, 427] on div at bounding box center [871, 386] width 1393 height 772
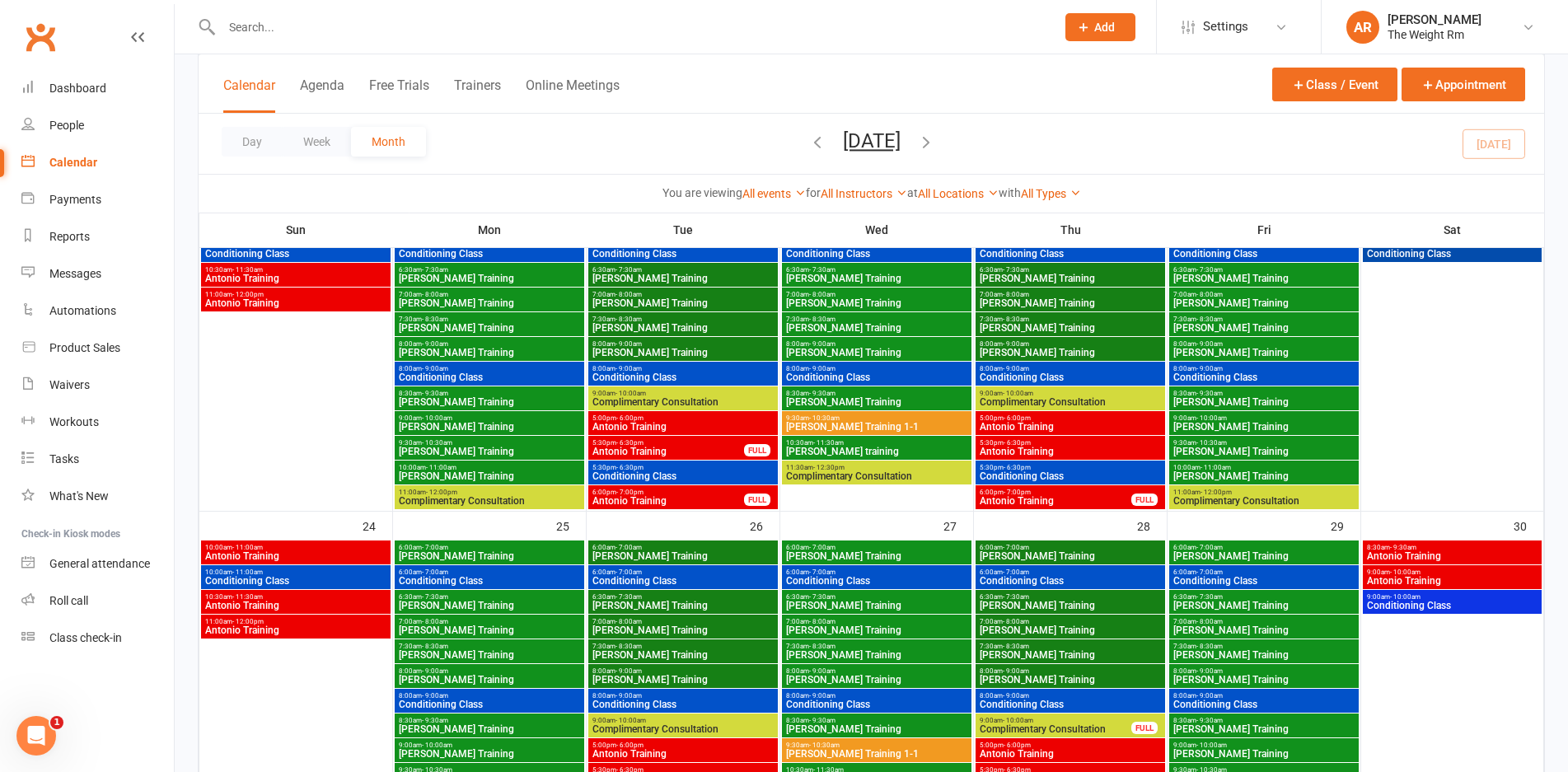
click at [1089, 425] on span "Antonio Training" at bounding box center [1071, 427] width 183 height 10
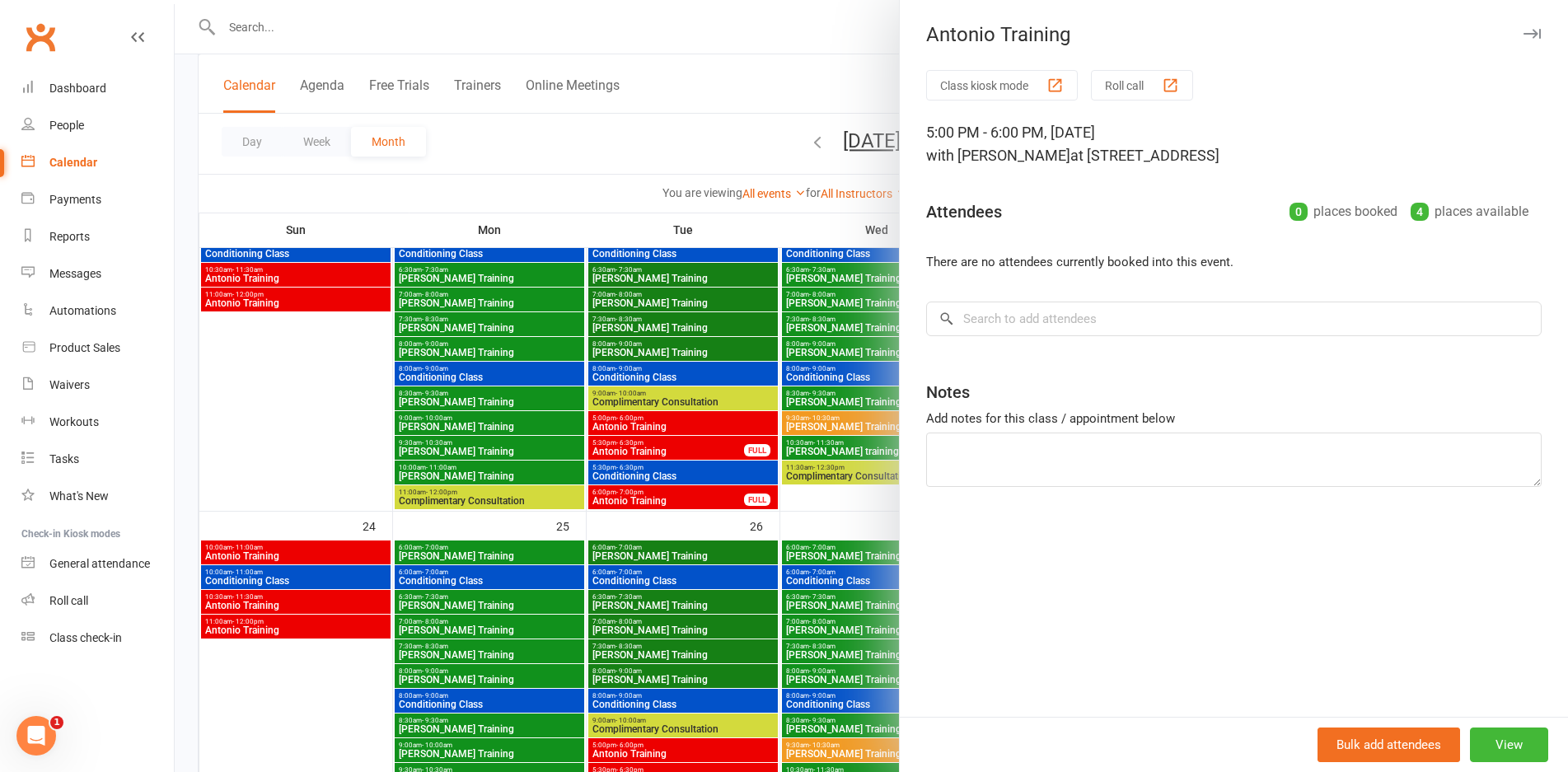
click at [613, 399] on div at bounding box center [871, 386] width 1393 height 772
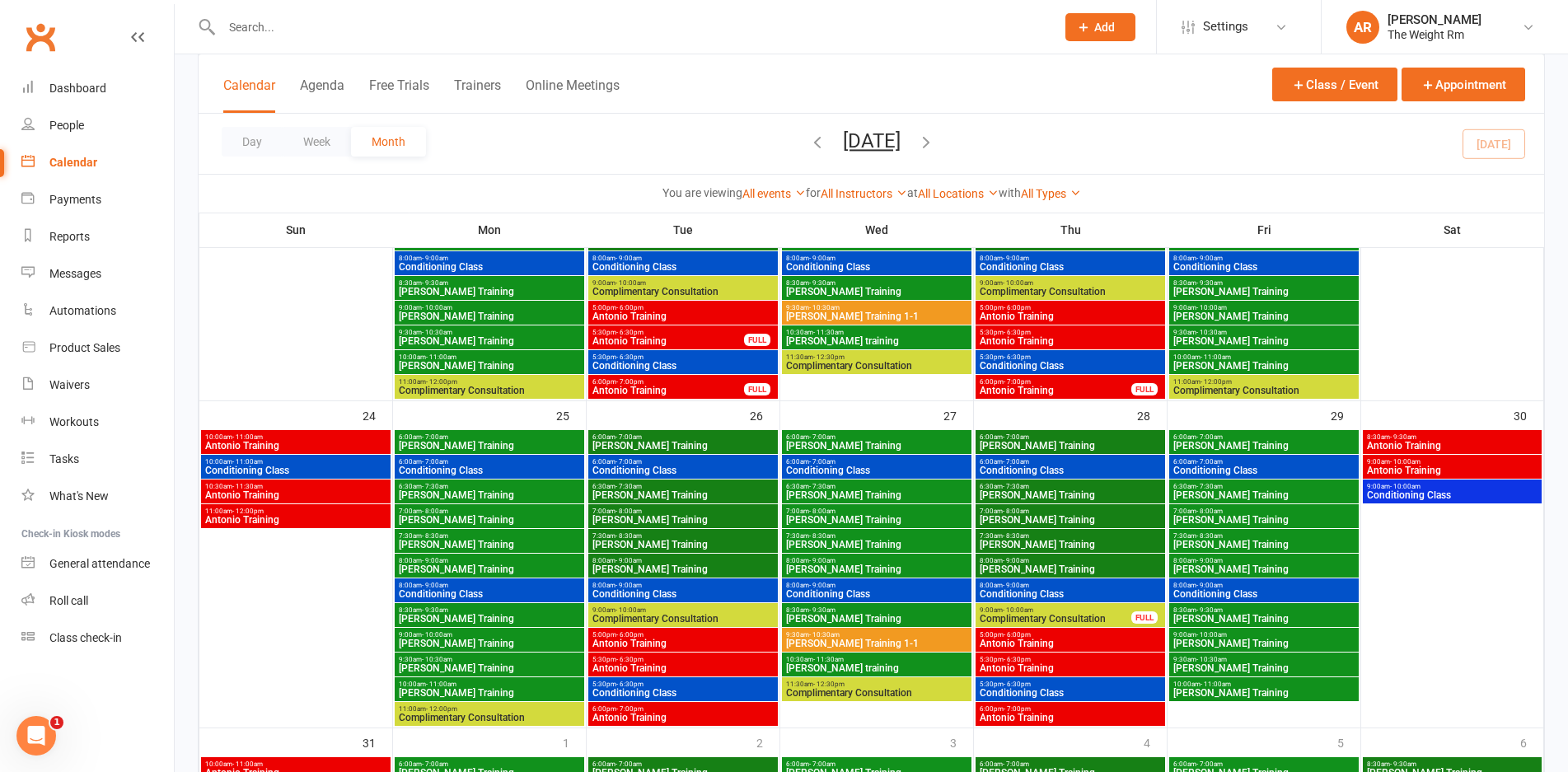
scroll to position [1236, 0]
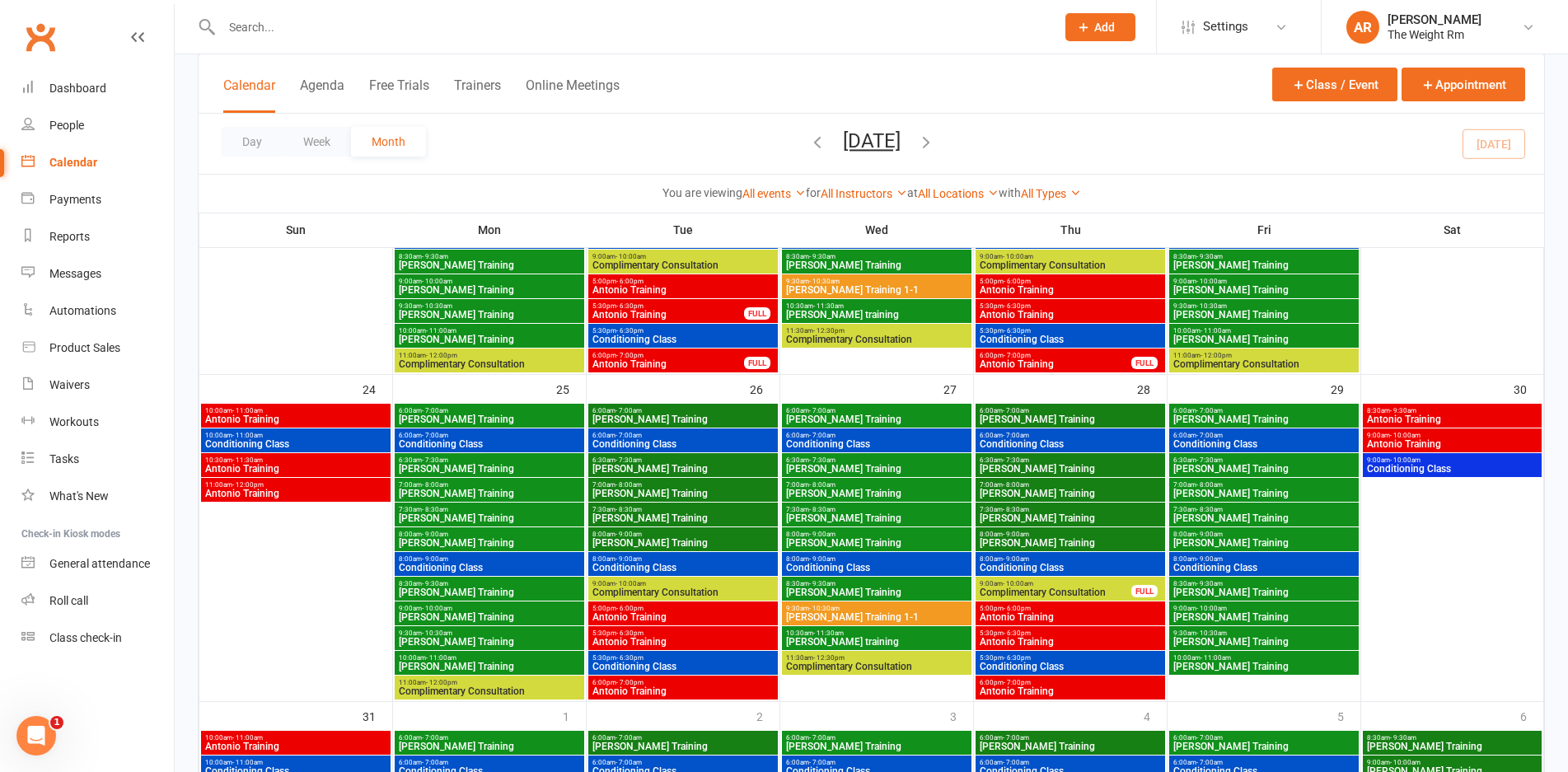
click at [352, 423] on span "Antonio Training" at bounding box center [296, 419] width 183 height 10
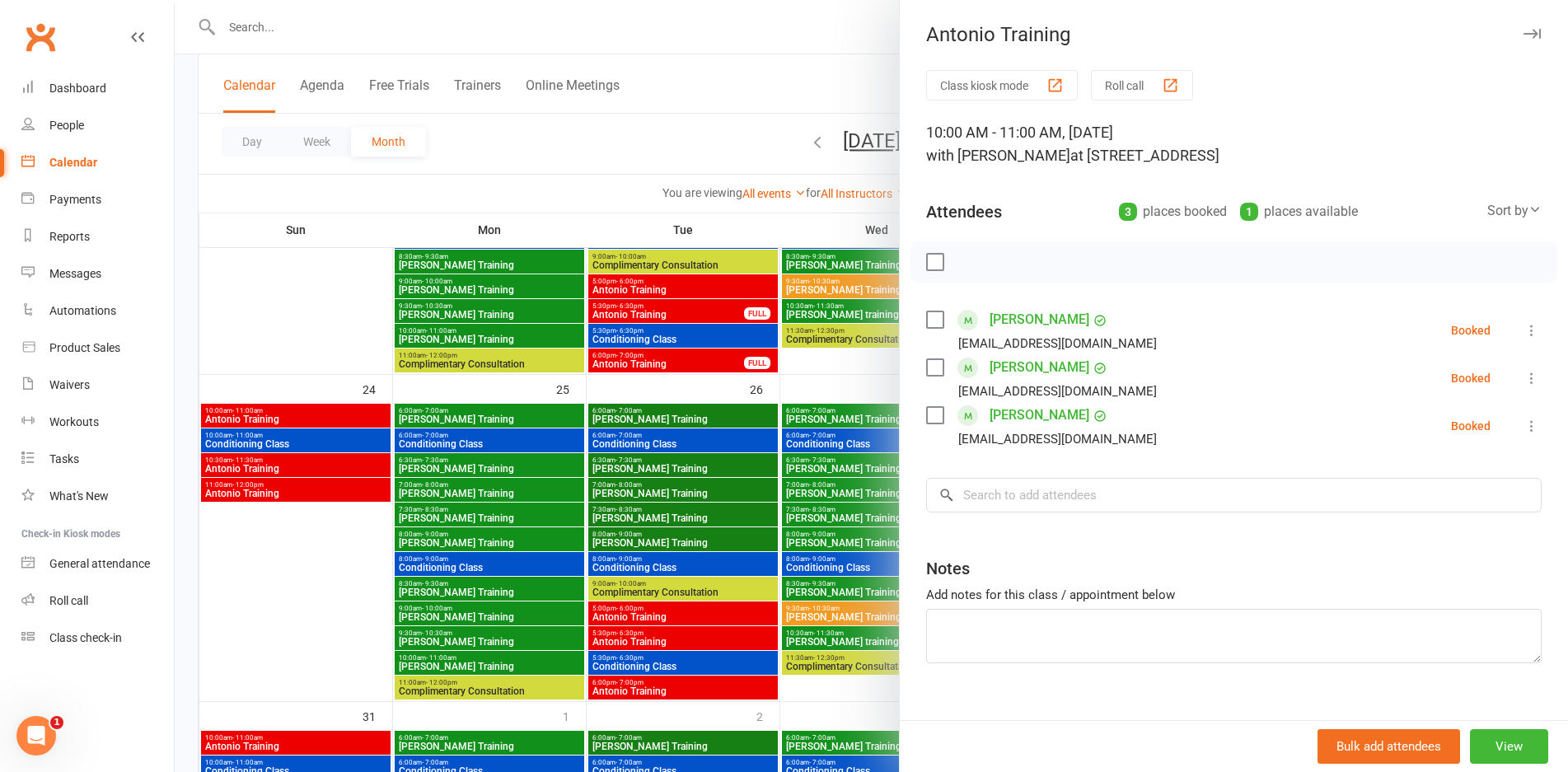
click at [352, 423] on div at bounding box center [871, 386] width 1393 height 772
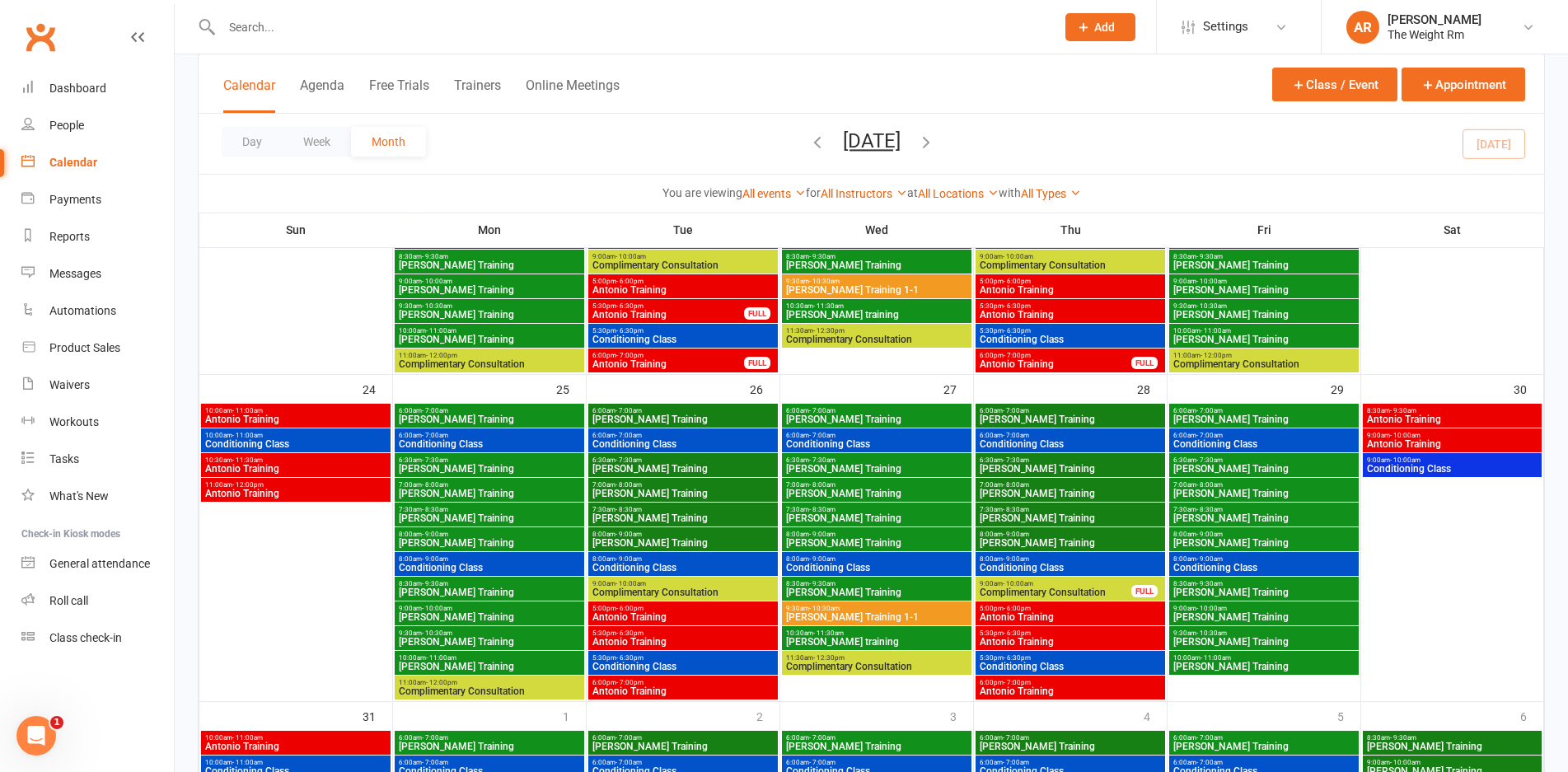
click at [353, 465] on span "Antonio Training" at bounding box center [296, 468] width 183 height 10
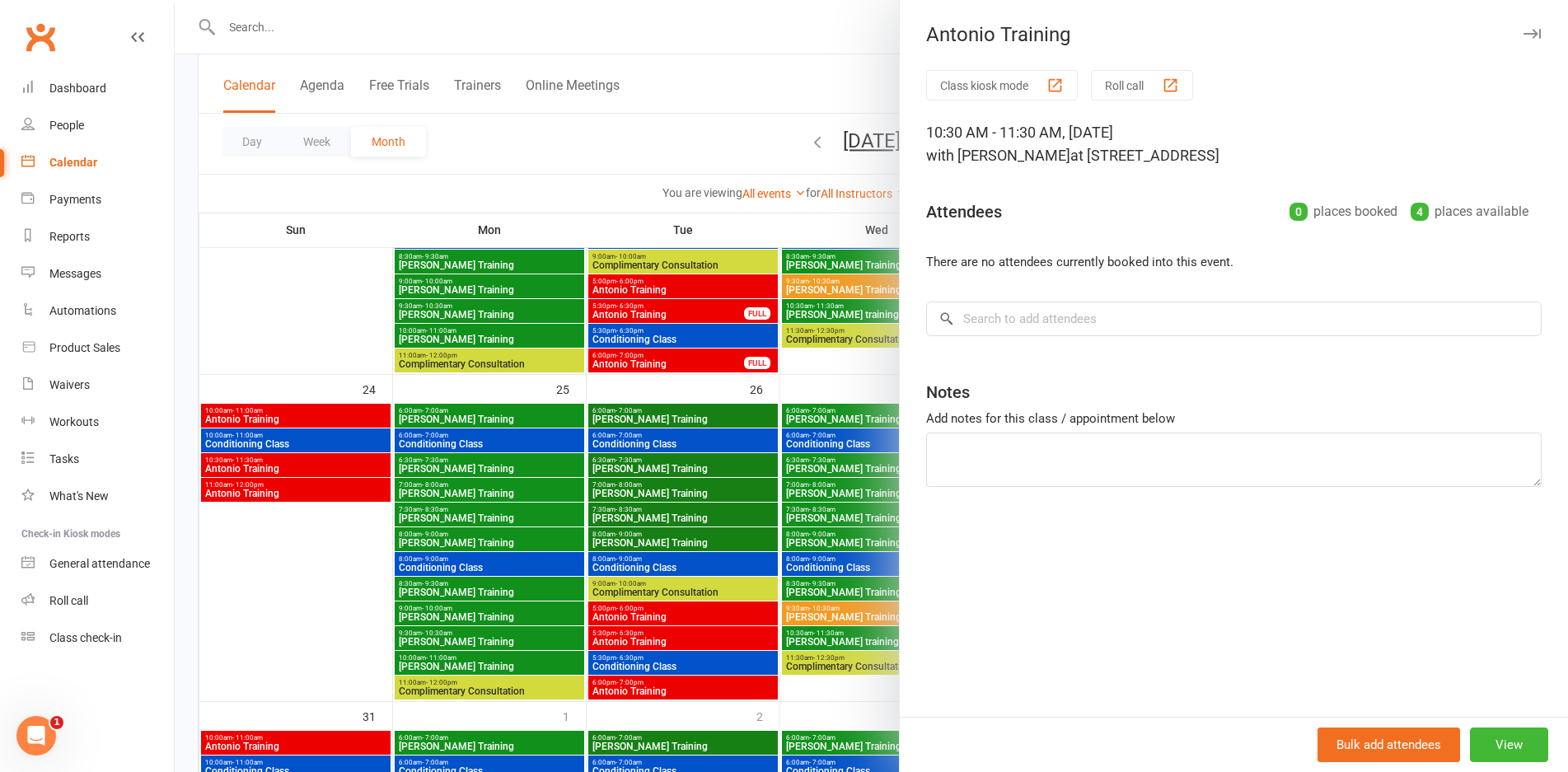
click at [353, 465] on div at bounding box center [871, 386] width 1393 height 772
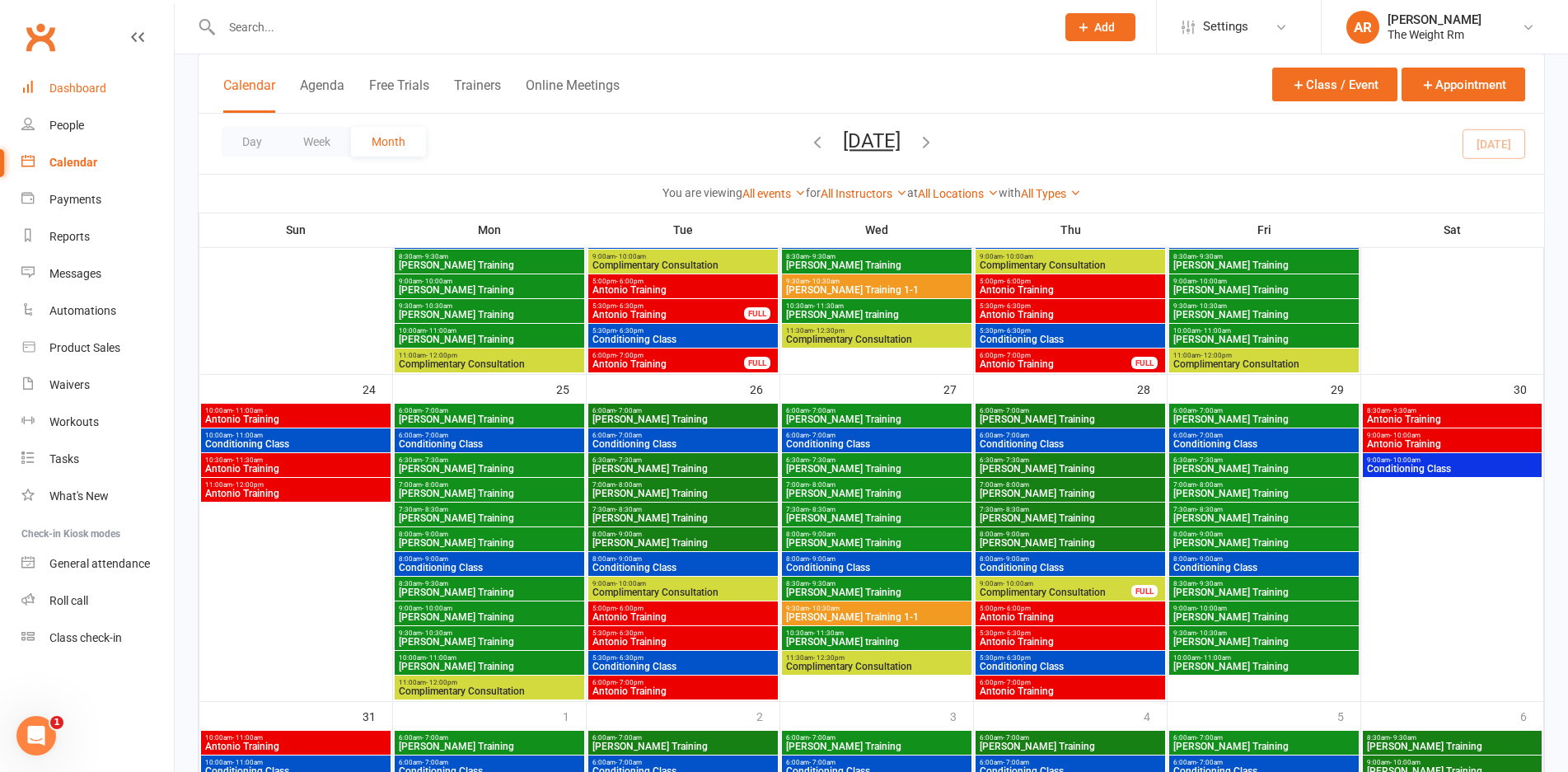
click at [93, 93] on div "Dashboard" at bounding box center [78, 88] width 57 height 13
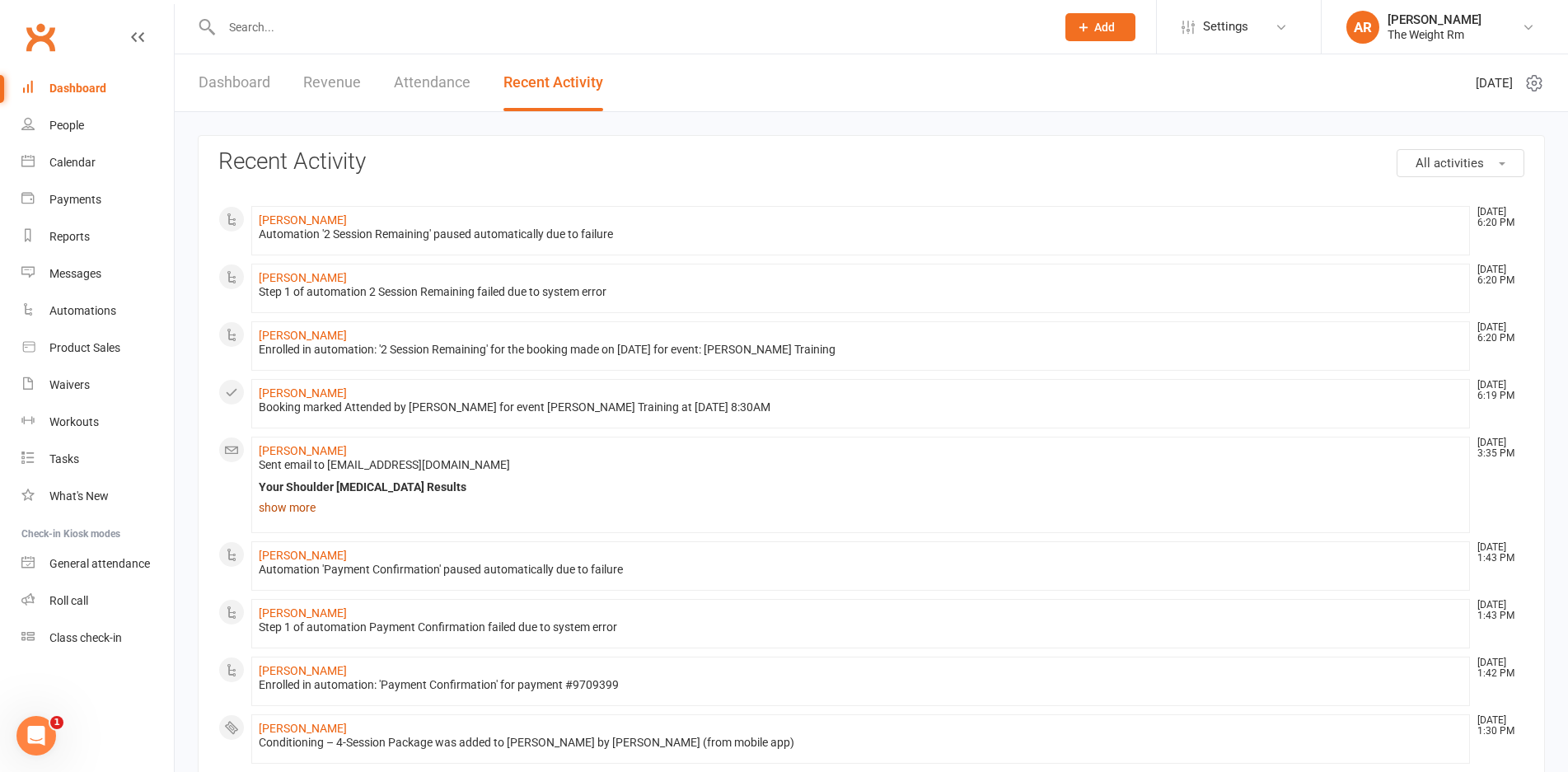
click at [304, 508] on link "show more" at bounding box center [861, 508] width 1204 height 23
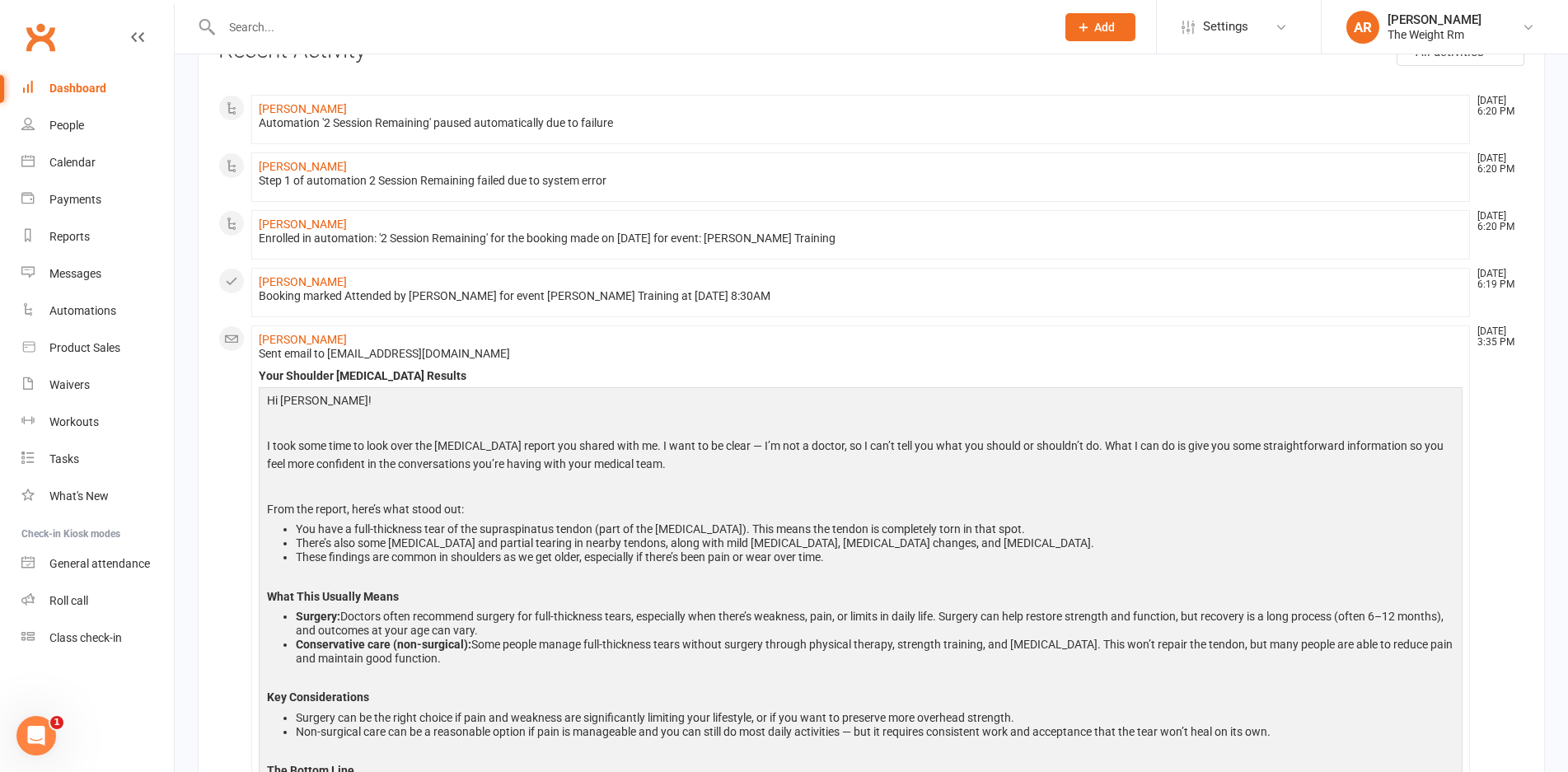
scroll to position [247, 0]
